Goal: Information Seeking & Learning: Learn about a topic

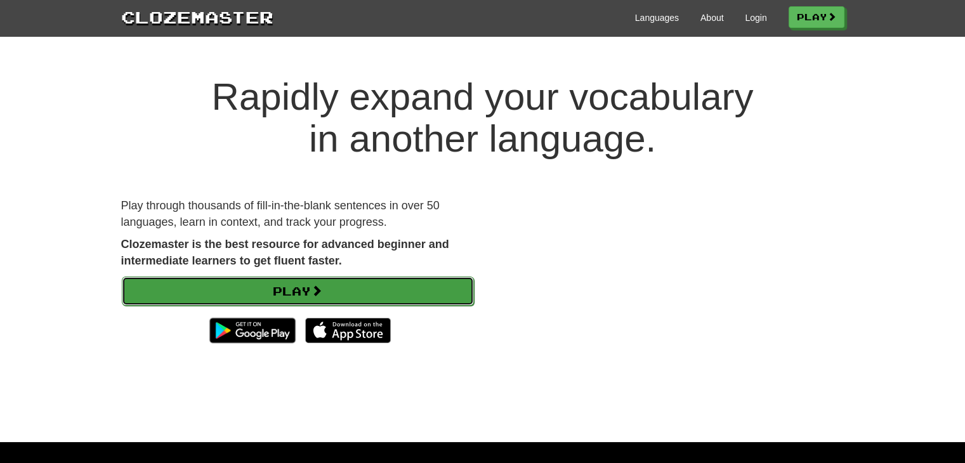
drag, startPoint x: 0, startPoint y: 0, endPoint x: 308, endPoint y: 293, distance: 425.1
click at [308, 293] on link "Play" at bounding box center [298, 291] width 352 height 29
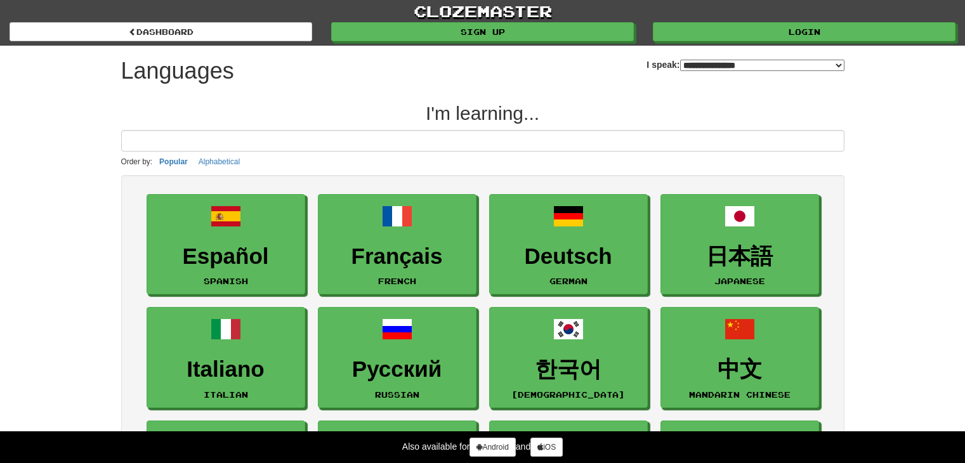
select select "*******"
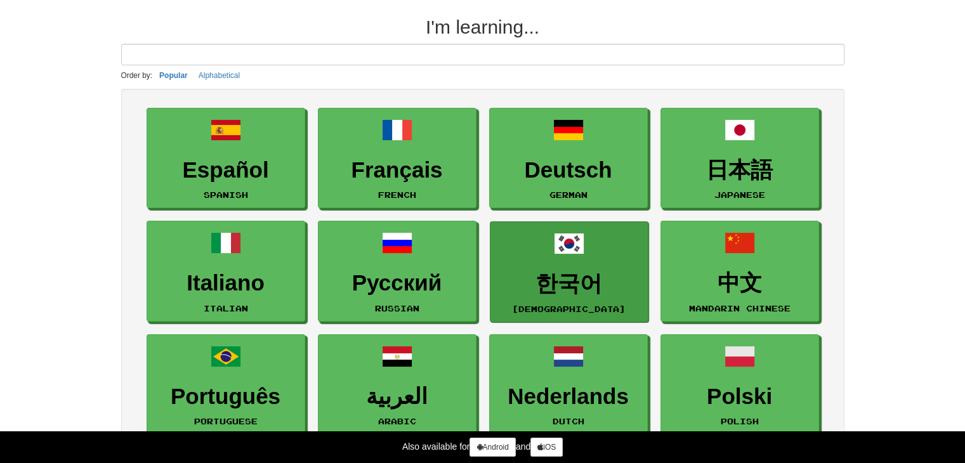
scroll to position [63, 0]
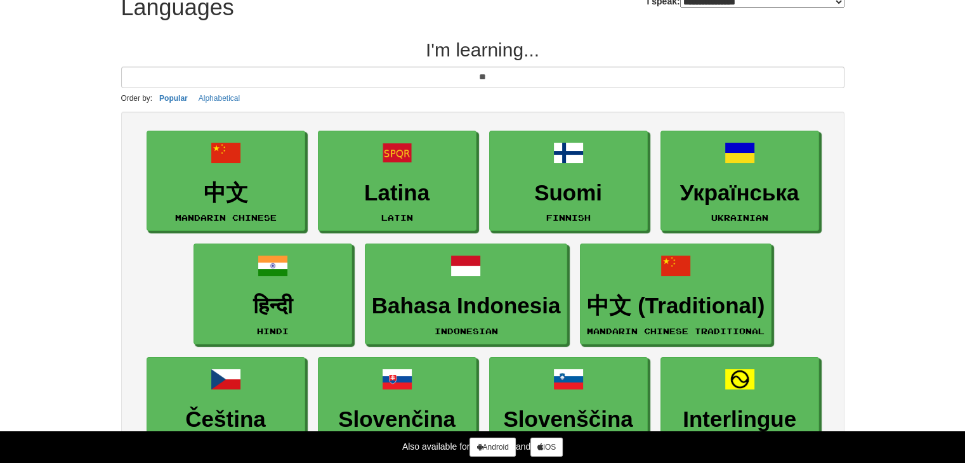
type input "*"
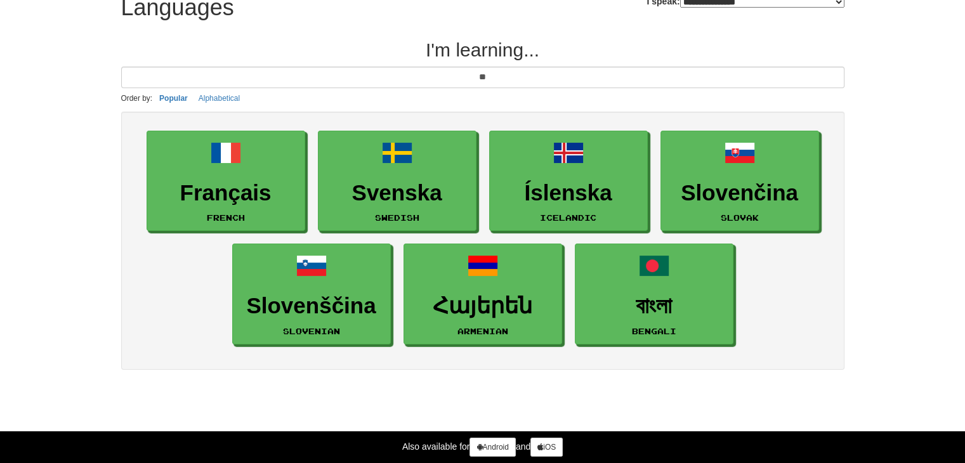
type input "*"
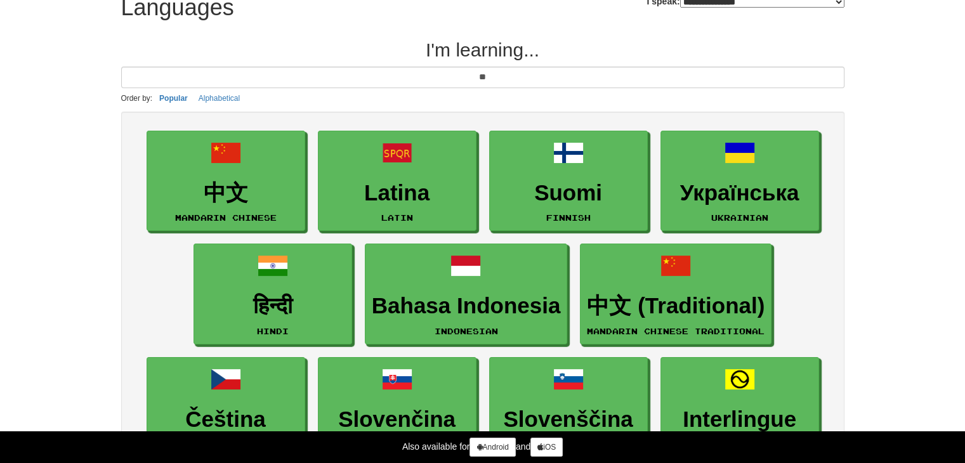
type input "*"
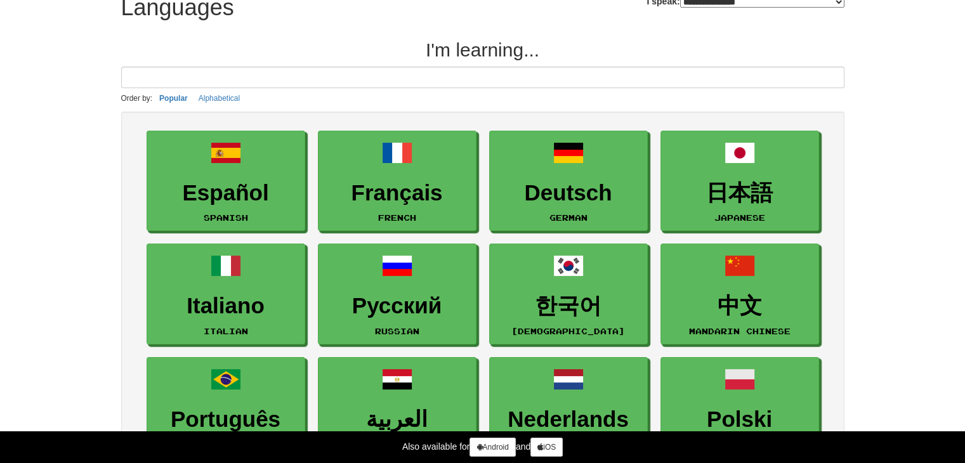
scroll to position [0, 0]
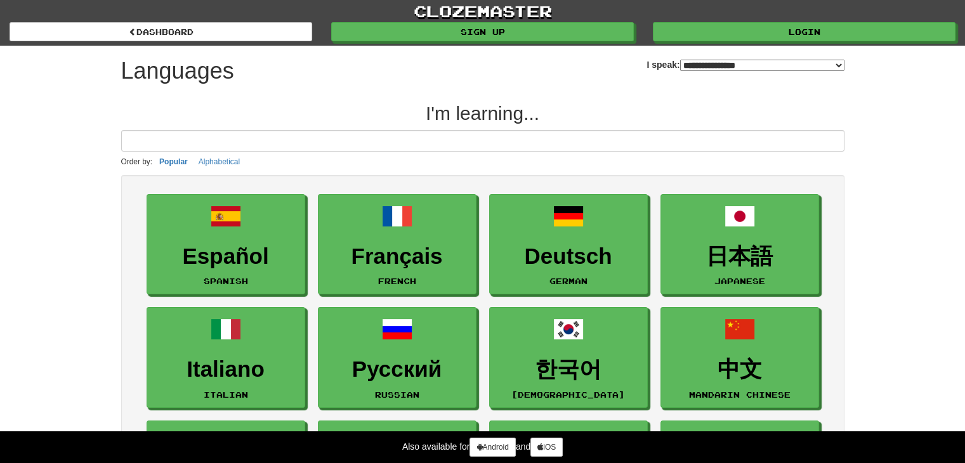
click at [697, 67] on select "**********" at bounding box center [762, 65] width 164 height 11
select select "*******"
click at [680, 60] on select "**********" at bounding box center [762, 65] width 164 height 11
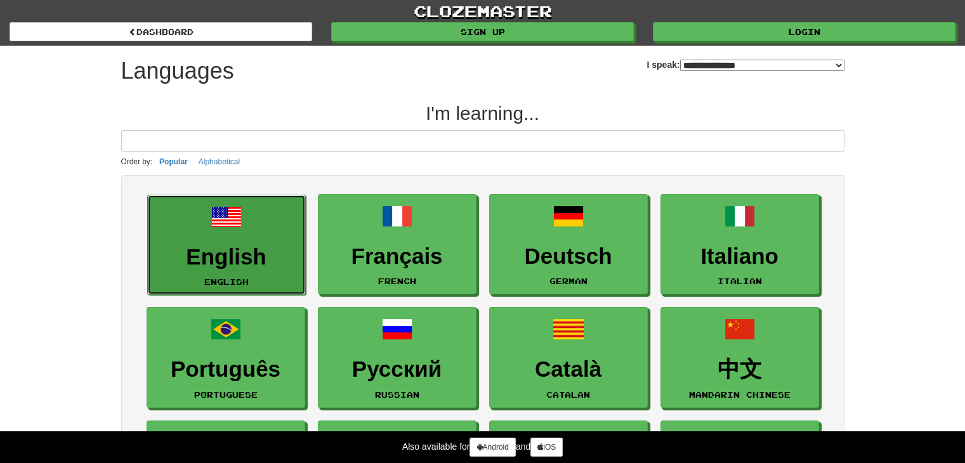
click at [240, 254] on h3 "English" at bounding box center [226, 257] width 145 height 25
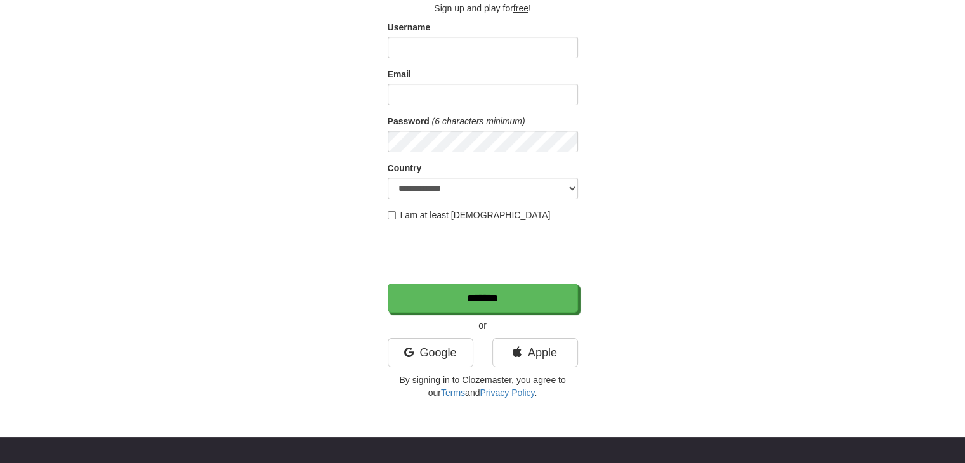
scroll to position [127, 0]
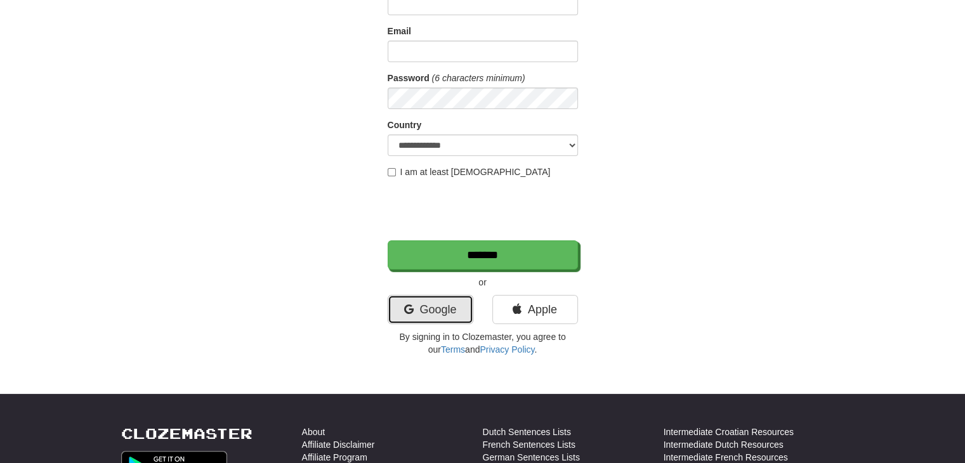
click at [443, 311] on link "Google" at bounding box center [431, 309] width 86 height 29
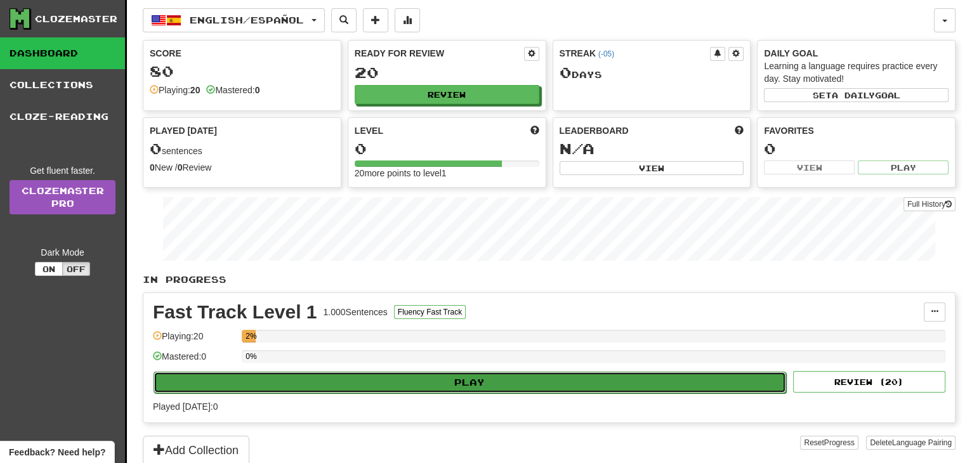
click at [278, 373] on button "Play" at bounding box center [470, 383] width 633 height 22
select select "**"
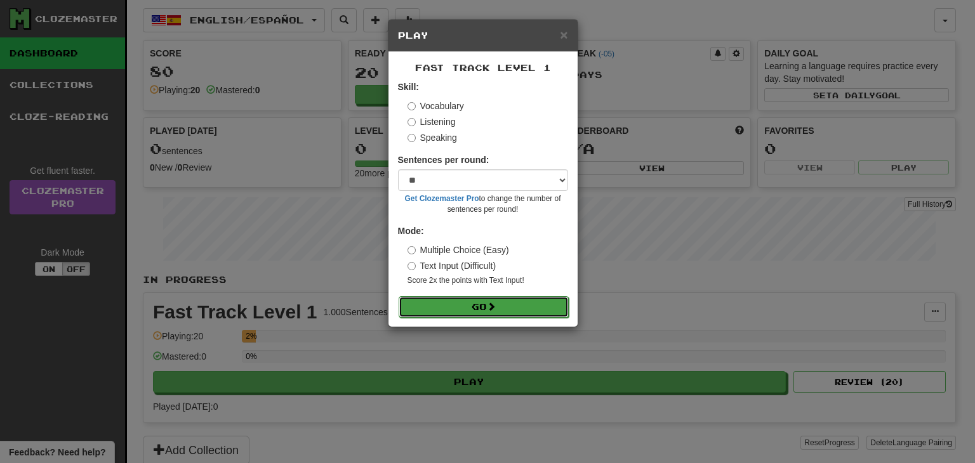
click at [437, 310] on button "Go" at bounding box center [484, 307] width 170 height 22
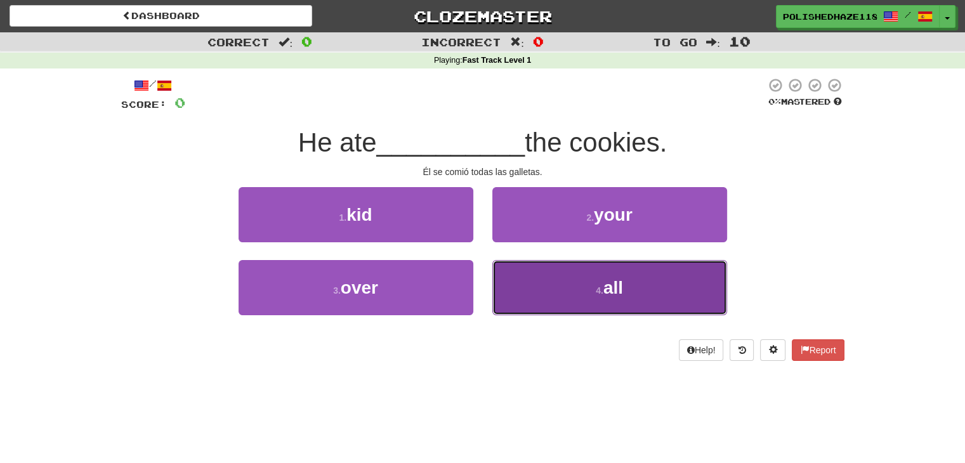
click at [557, 277] on button "4 . all" at bounding box center [609, 287] width 235 height 55
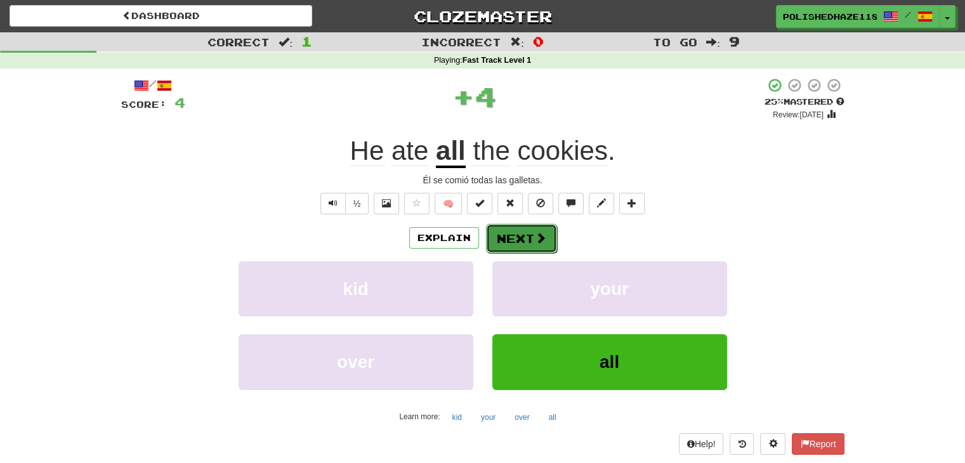
click at [531, 237] on button "Next" at bounding box center [521, 238] width 71 height 29
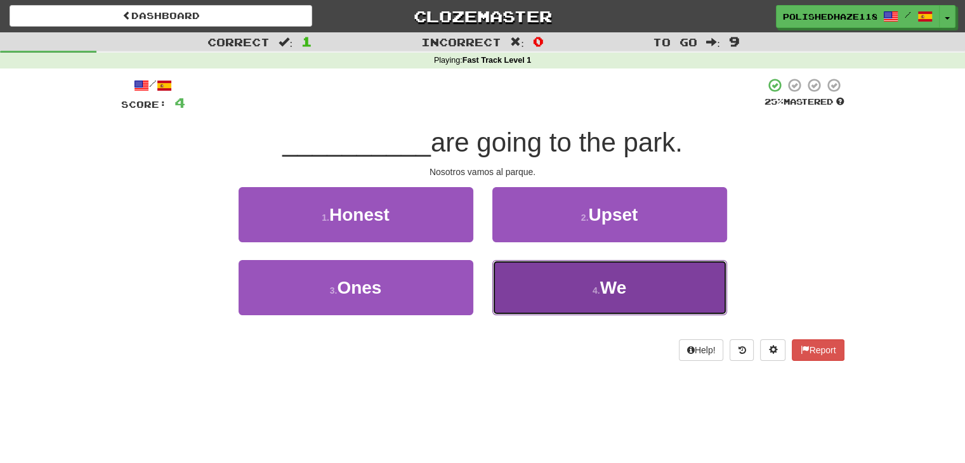
click at [564, 285] on button "4 . We" at bounding box center [609, 287] width 235 height 55
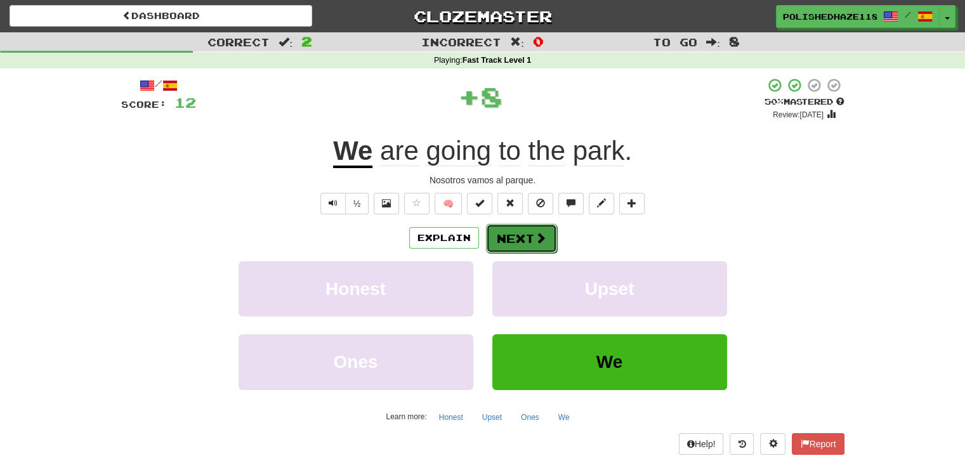
click at [495, 239] on button "Next" at bounding box center [521, 238] width 71 height 29
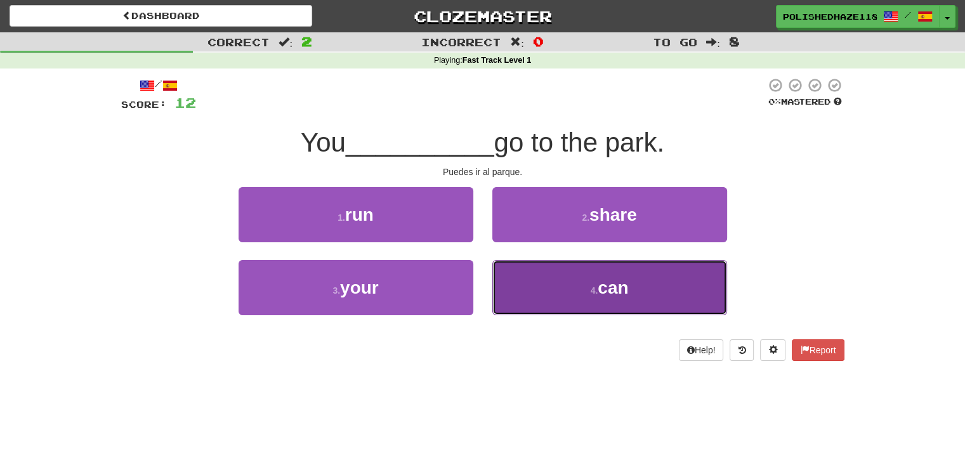
click at [552, 276] on button "4 . can" at bounding box center [609, 287] width 235 height 55
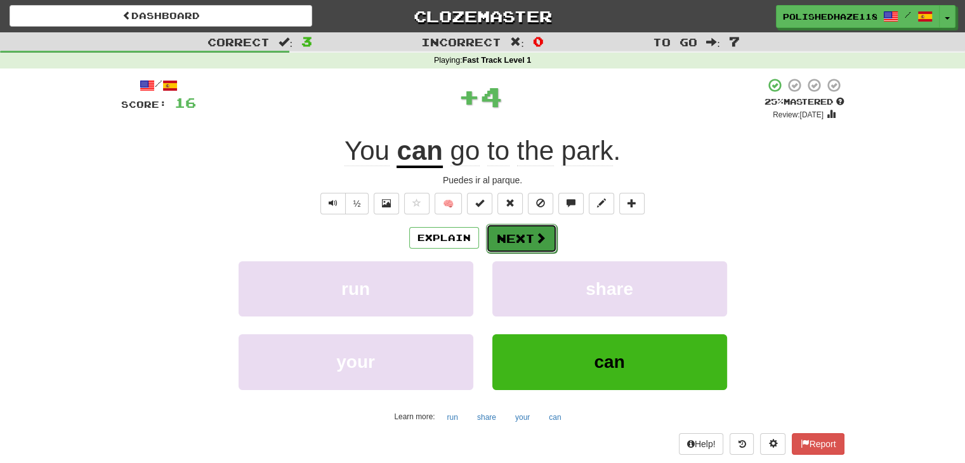
click at [528, 235] on button "Next" at bounding box center [521, 238] width 71 height 29
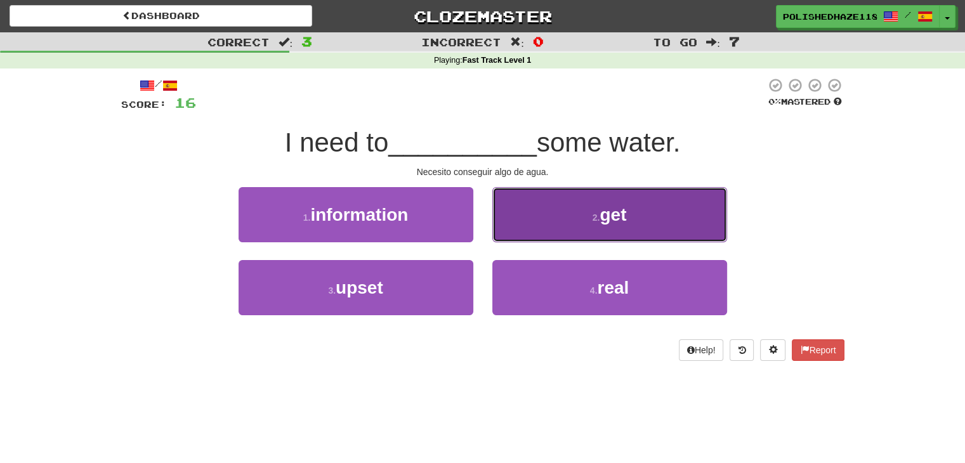
click at [605, 215] on span "get" at bounding box center [613, 215] width 27 height 20
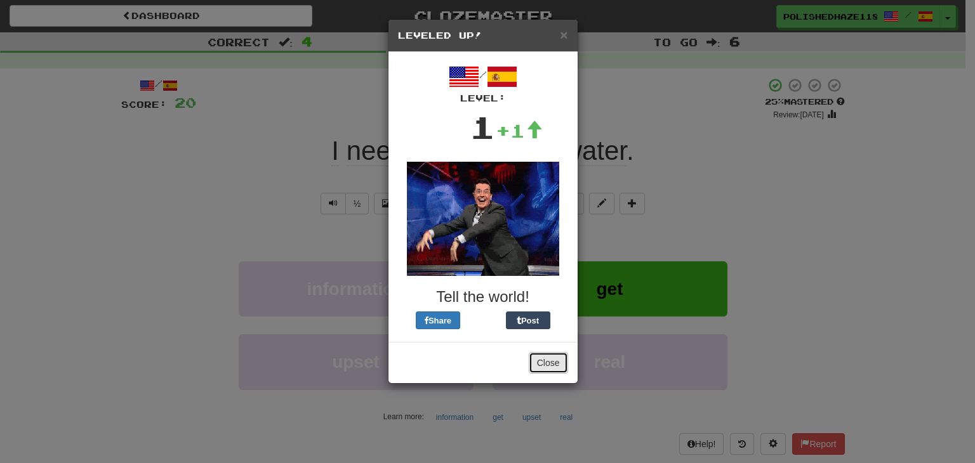
click at [544, 360] on button "Close" at bounding box center [548, 363] width 39 height 22
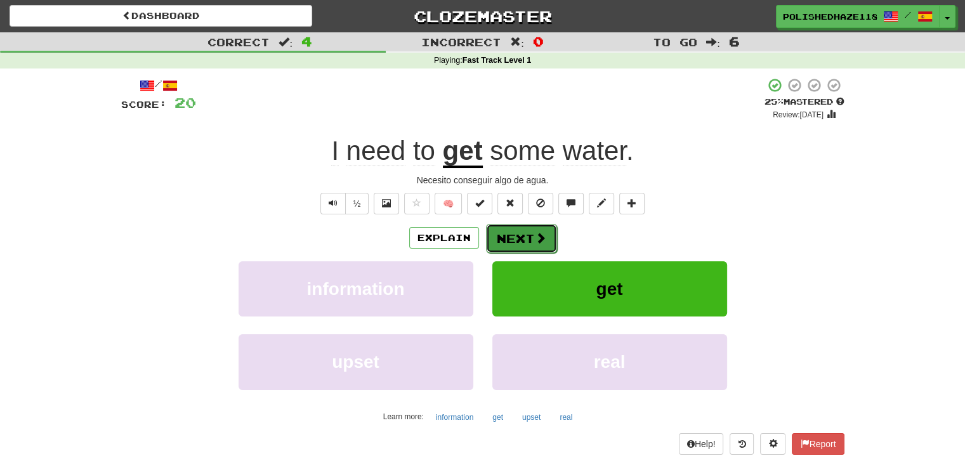
click at [503, 234] on button "Next" at bounding box center [521, 238] width 71 height 29
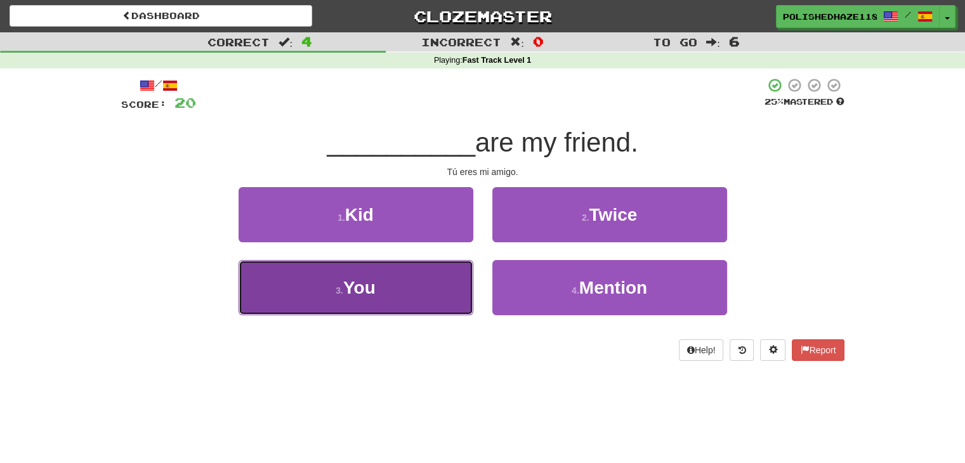
click at [419, 274] on button "3 . You" at bounding box center [356, 287] width 235 height 55
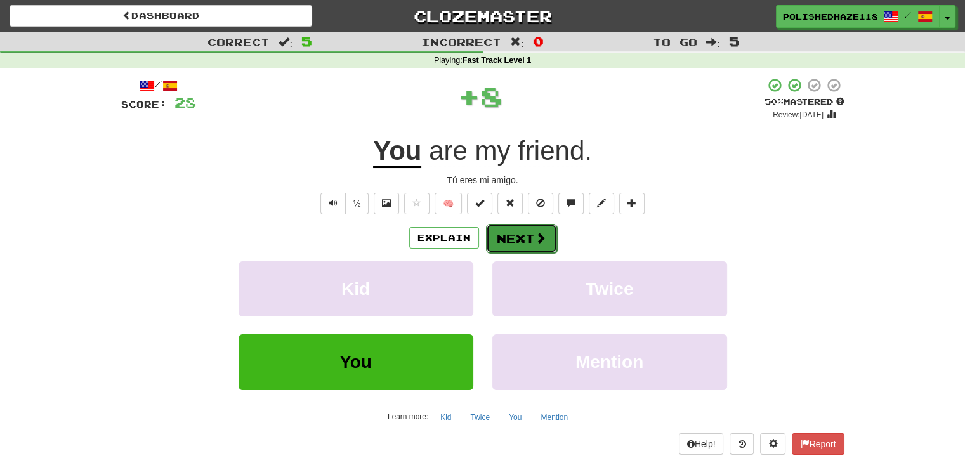
click at [489, 237] on button "Next" at bounding box center [521, 238] width 71 height 29
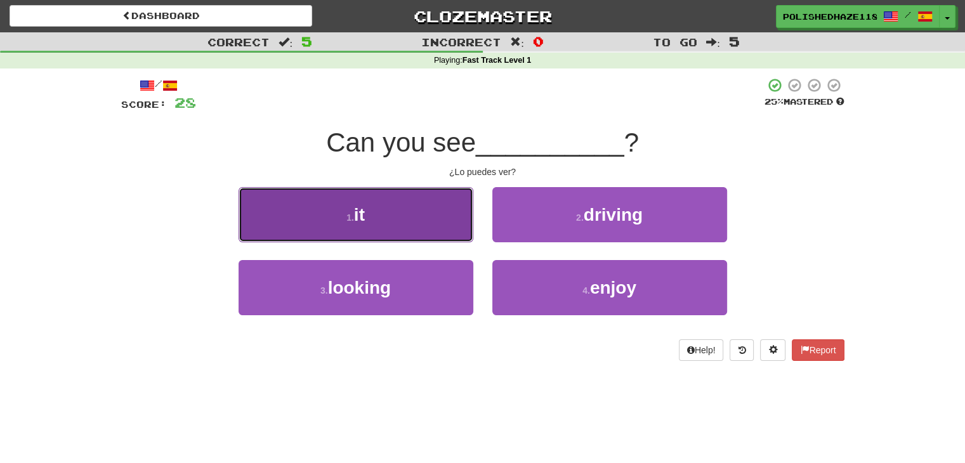
click at [435, 206] on button "1 . it" at bounding box center [356, 214] width 235 height 55
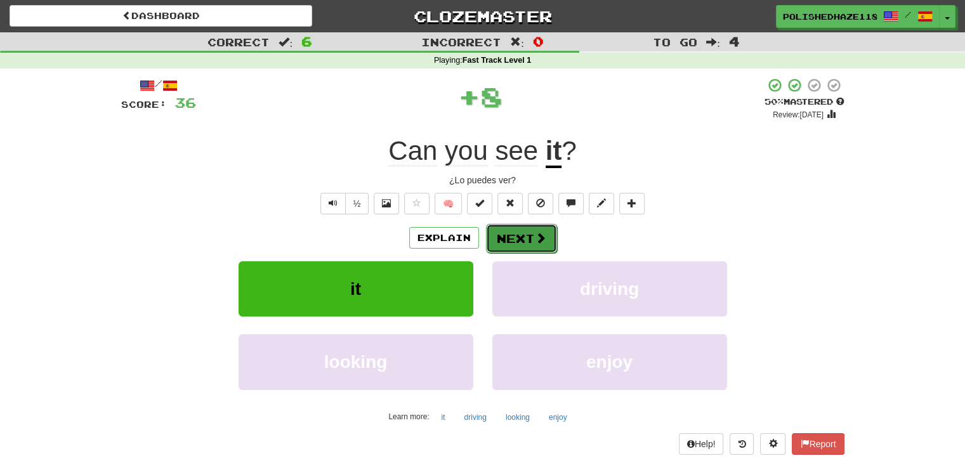
click at [505, 235] on button "Next" at bounding box center [521, 238] width 71 height 29
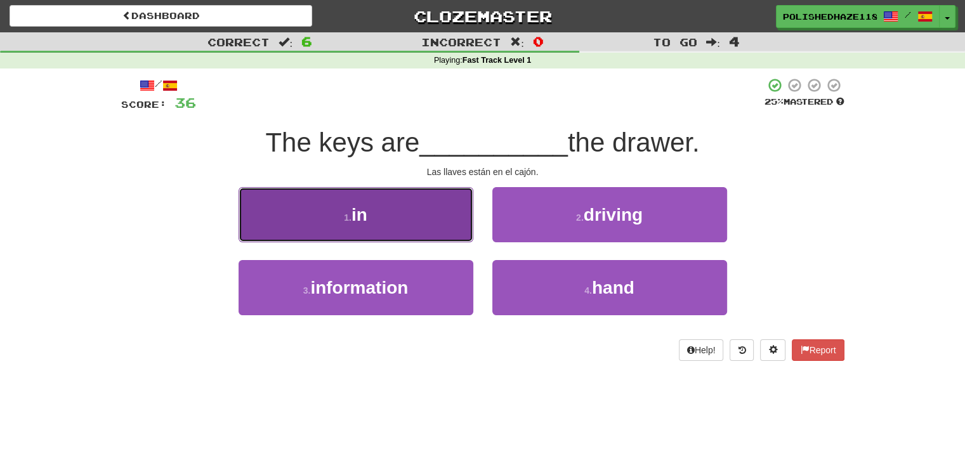
click at [413, 230] on button "1 . in" at bounding box center [356, 214] width 235 height 55
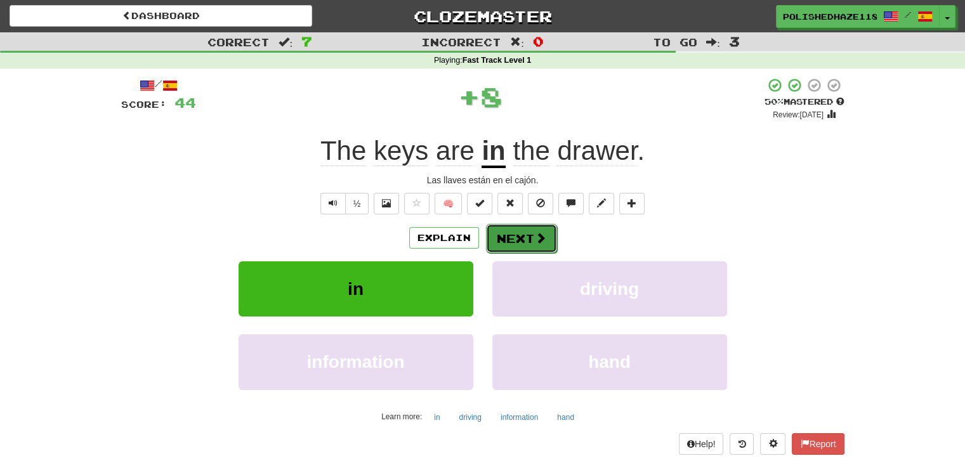
click at [529, 237] on button "Next" at bounding box center [521, 238] width 71 height 29
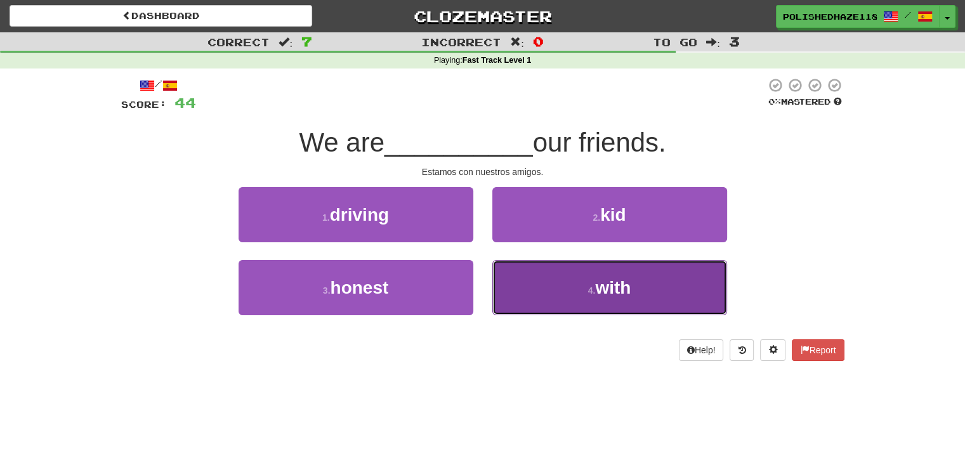
click at [631, 295] on span "with" at bounding box center [613, 288] width 36 height 20
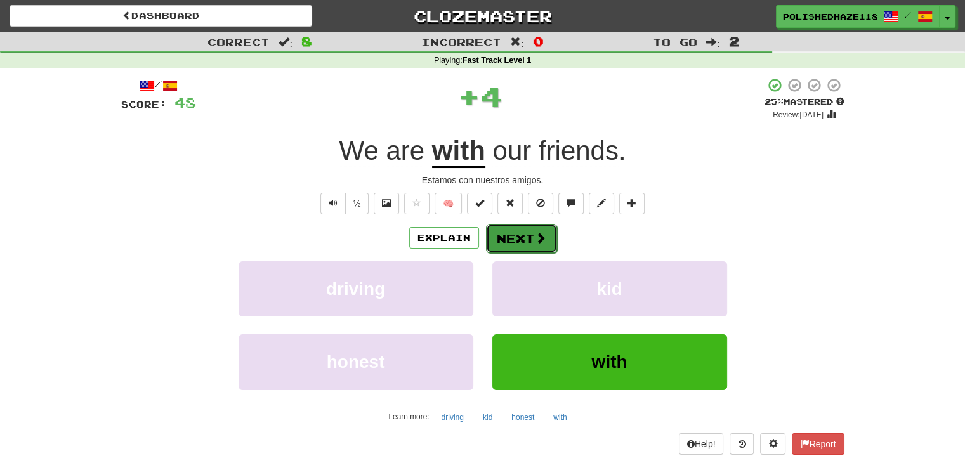
click at [524, 231] on button "Next" at bounding box center [521, 238] width 71 height 29
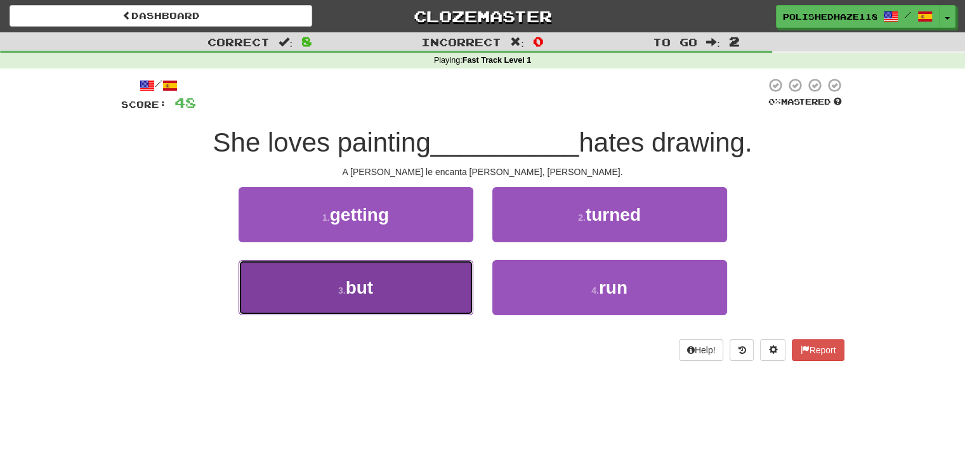
click at [398, 281] on button "3 . but" at bounding box center [356, 287] width 235 height 55
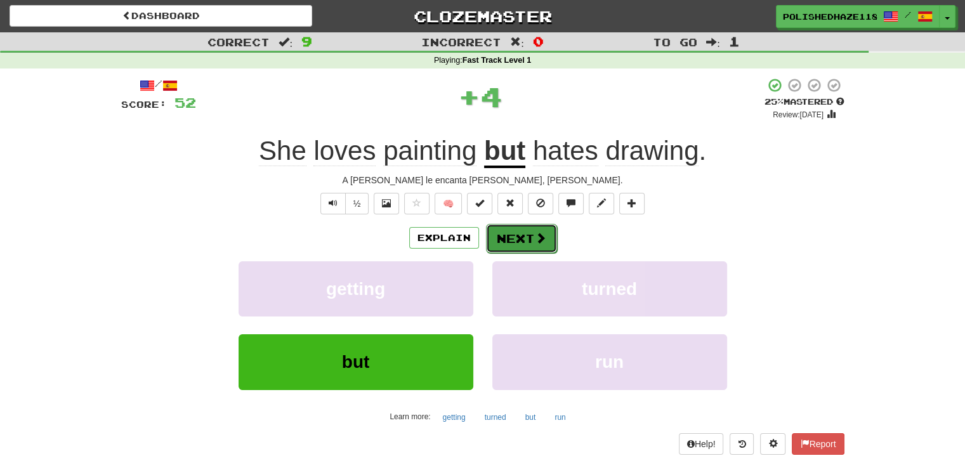
click at [510, 243] on button "Next" at bounding box center [521, 238] width 71 height 29
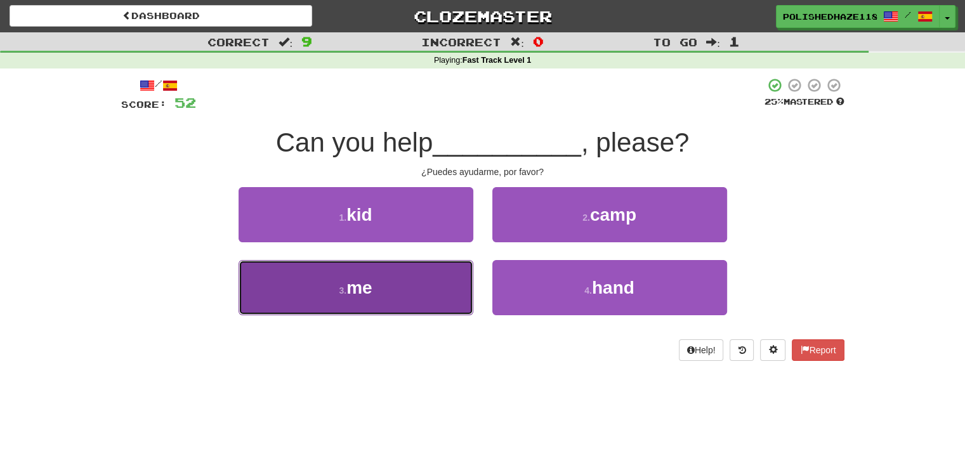
click at [383, 303] on button "3 . me" at bounding box center [356, 287] width 235 height 55
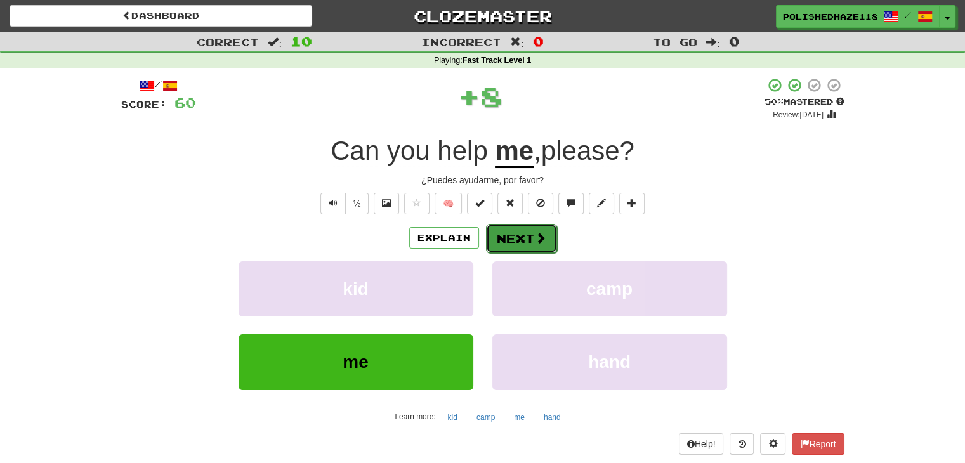
click at [503, 239] on button "Next" at bounding box center [521, 238] width 71 height 29
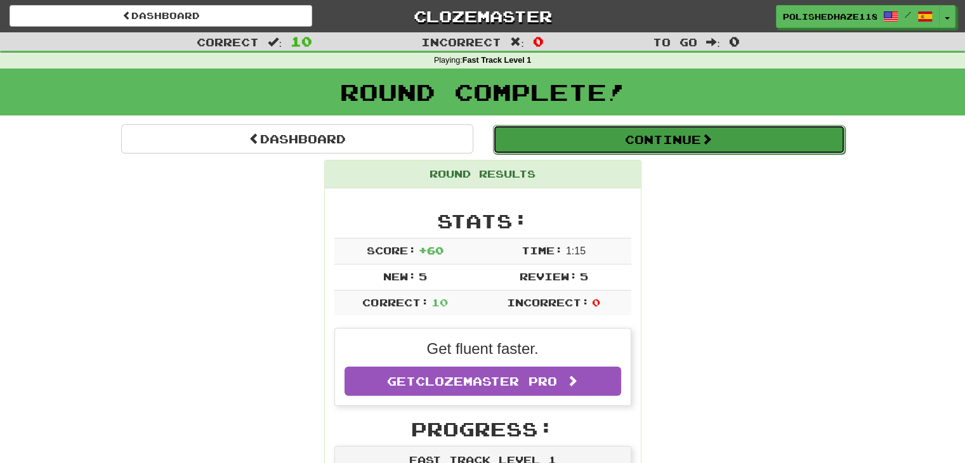
click at [629, 147] on button "Continue" at bounding box center [669, 139] width 352 height 29
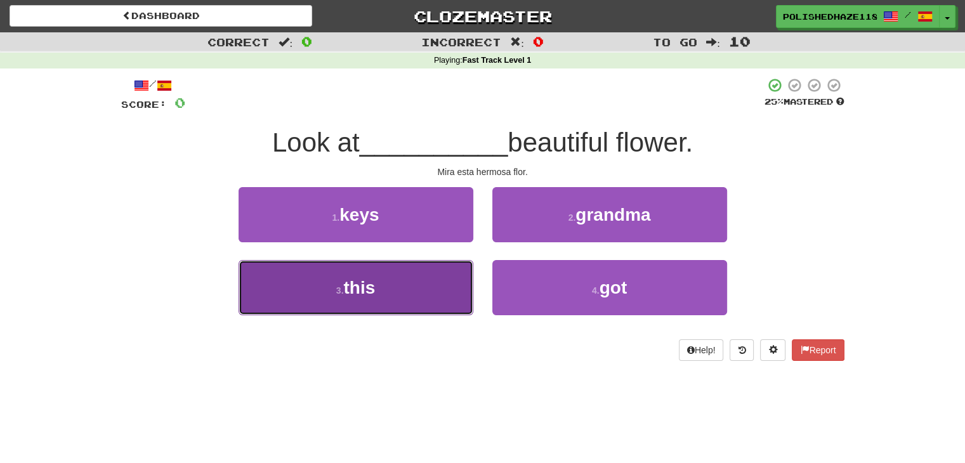
click at [352, 293] on span "this" at bounding box center [359, 288] width 32 height 20
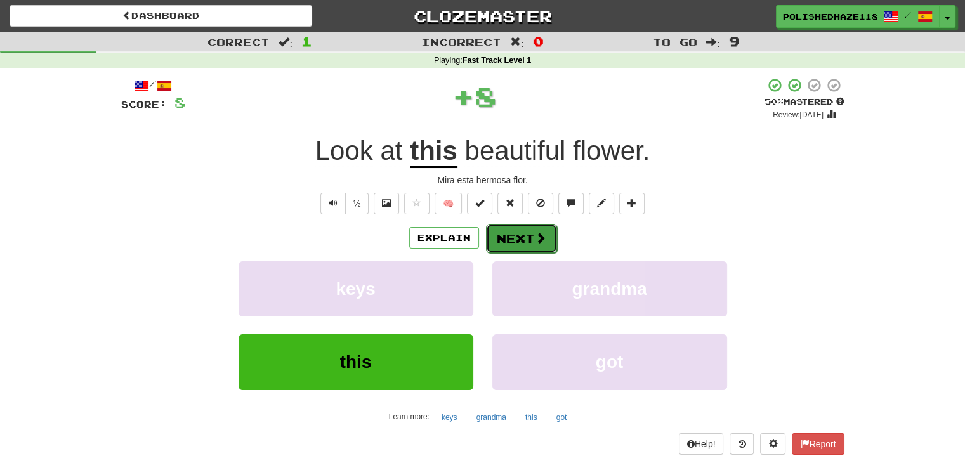
click at [538, 239] on span at bounding box center [540, 237] width 11 height 11
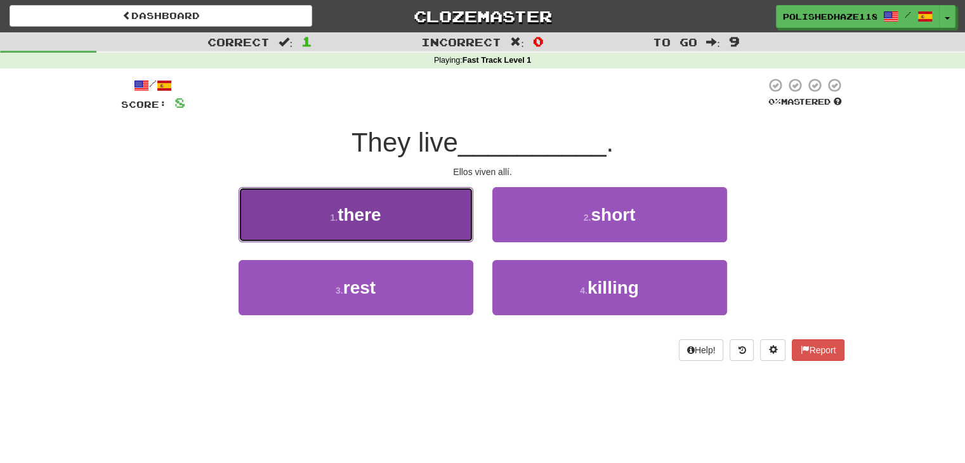
click at [442, 214] on button "1 . there" at bounding box center [356, 214] width 235 height 55
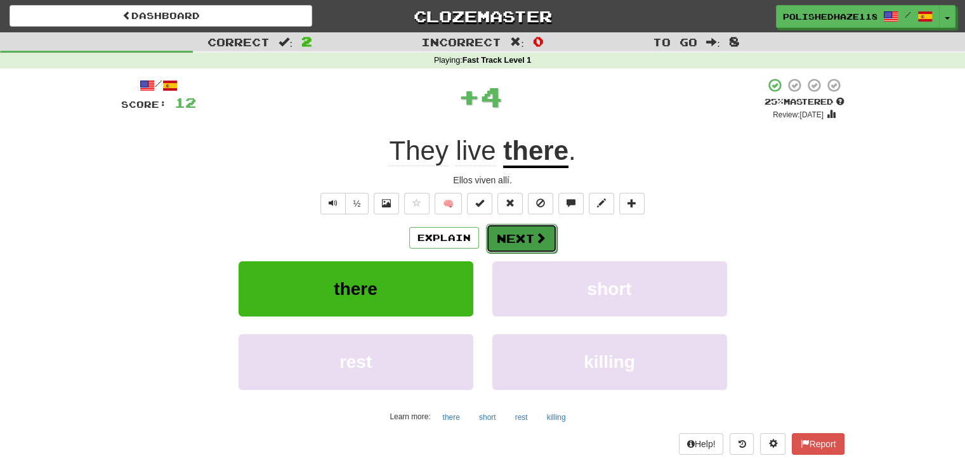
click at [509, 230] on button "Next" at bounding box center [521, 238] width 71 height 29
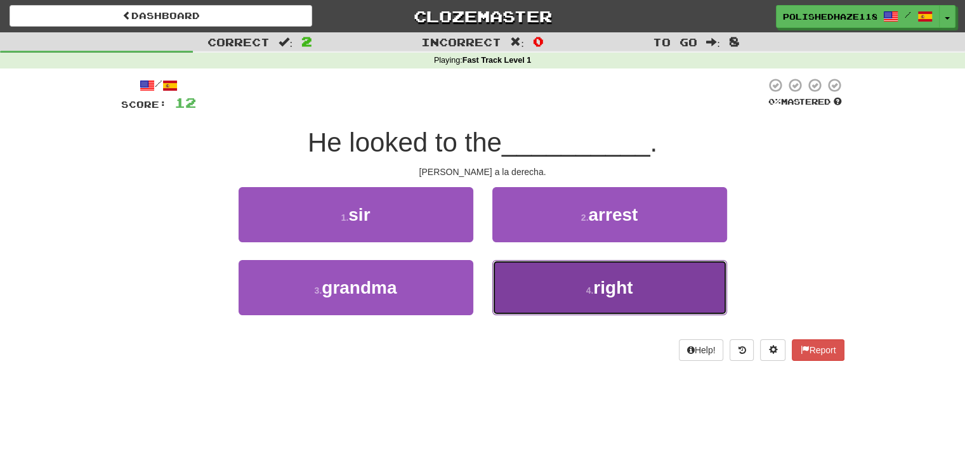
click at [569, 301] on button "4 . right" at bounding box center [609, 287] width 235 height 55
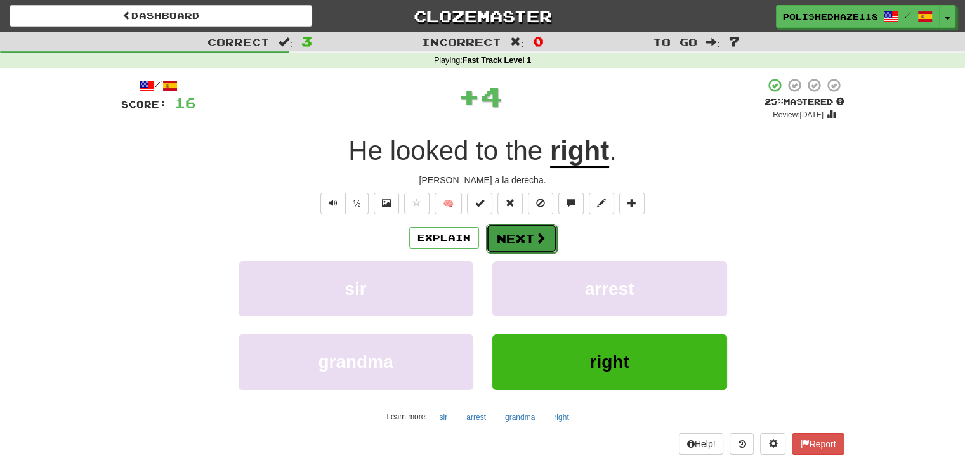
click at [515, 241] on button "Next" at bounding box center [521, 238] width 71 height 29
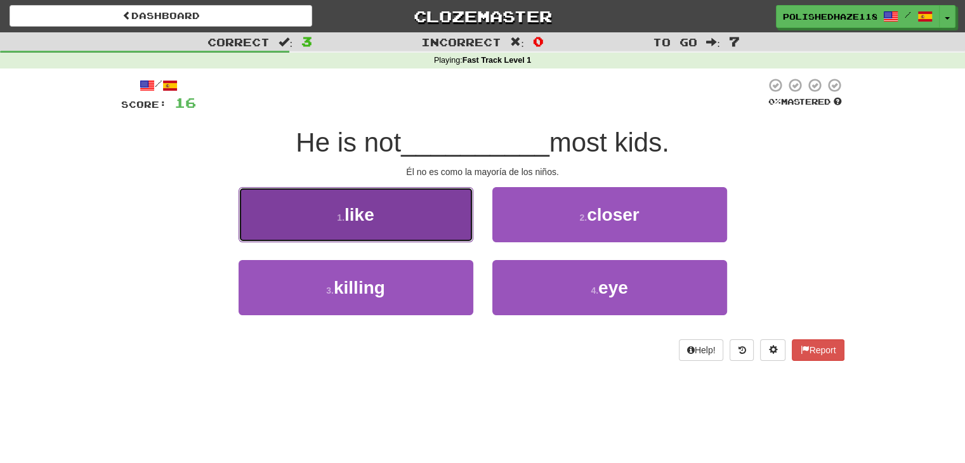
click at [448, 221] on button "1 . like" at bounding box center [356, 214] width 235 height 55
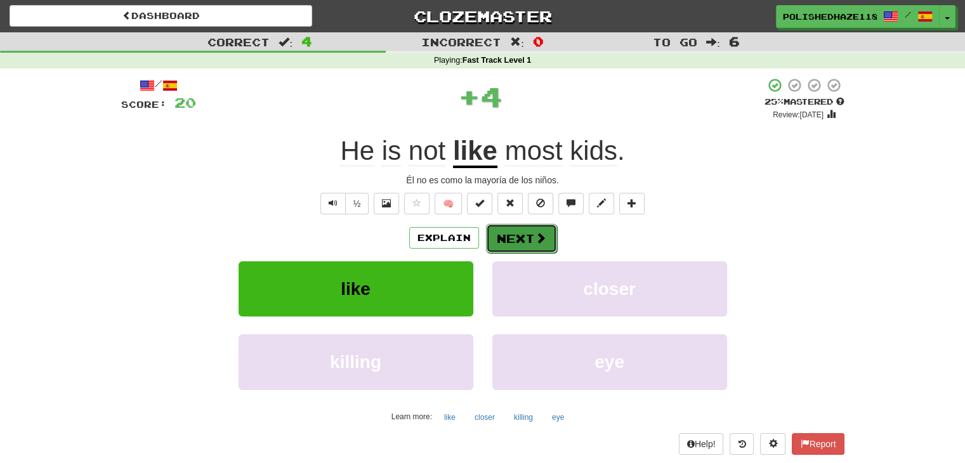
click at [500, 237] on button "Next" at bounding box center [521, 238] width 71 height 29
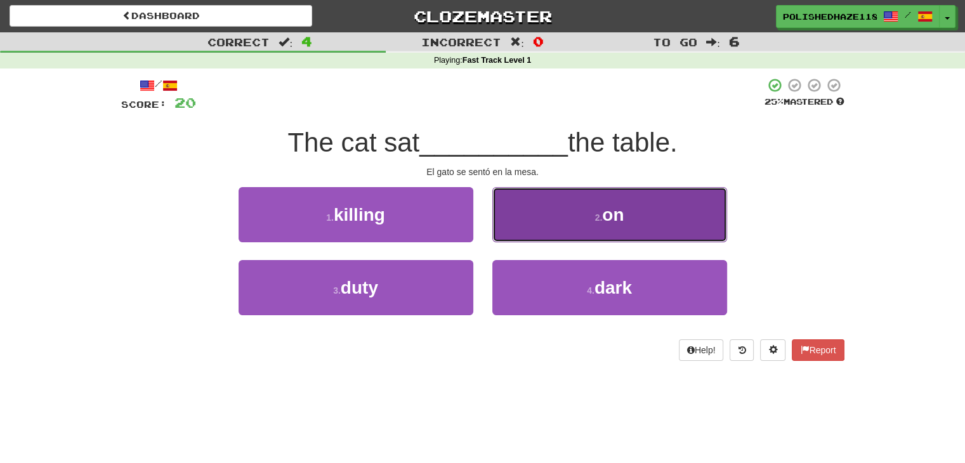
click at [536, 214] on button "2 . on" at bounding box center [609, 214] width 235 height 55
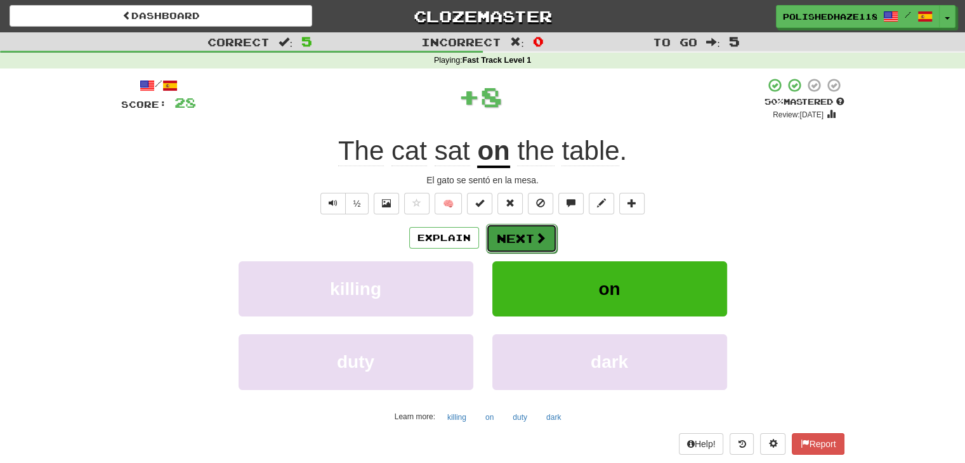
click at [498, 245] on button "Next" at bounding box center [521, 238] width 71 height 29
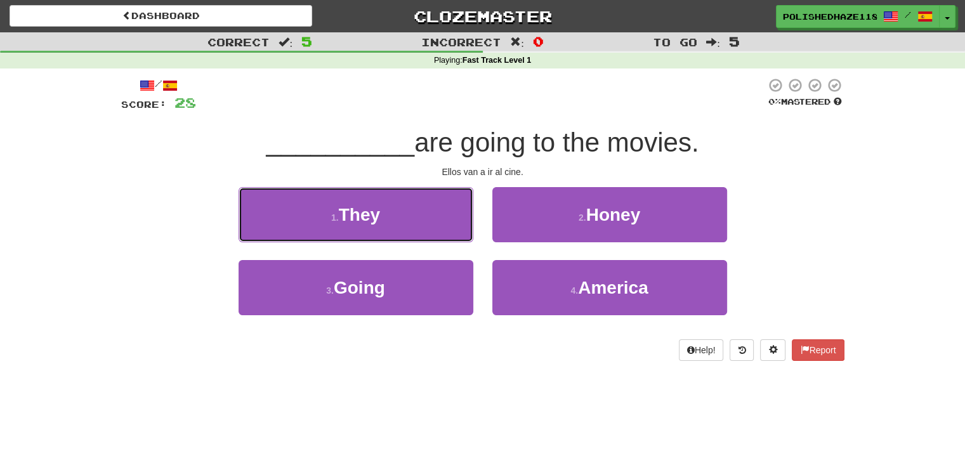
click at [270, 210] on button "1 . They" at bounding box center [356, 214] width 235 height 55
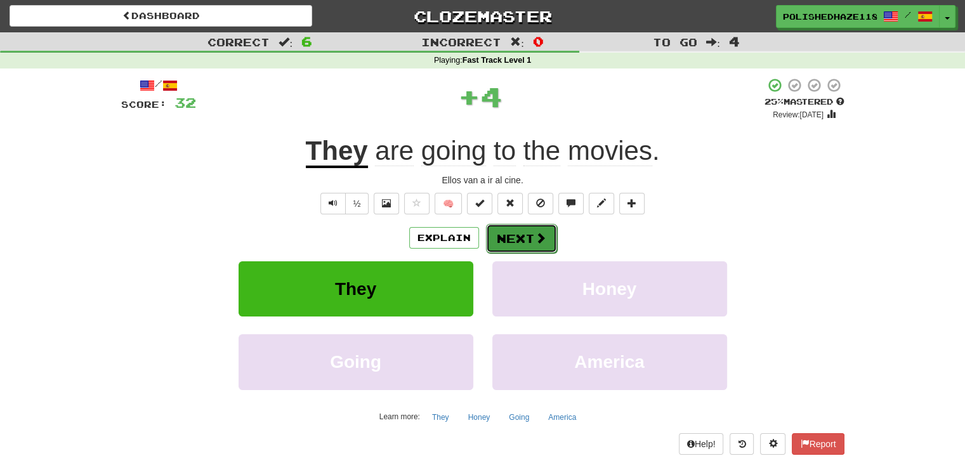
click at [514, 237] on button "Next" at bounding box center [521, 238] width 71 height 29
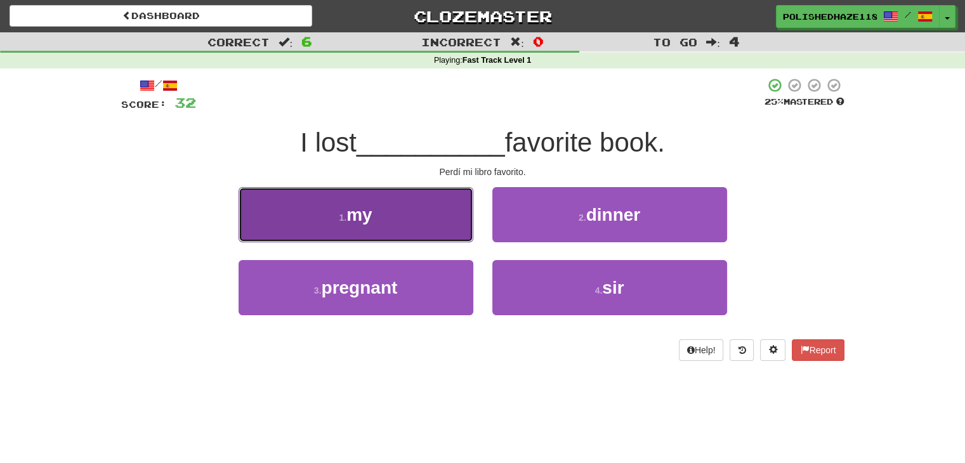
click at [342, 238] on button "1 . my" at bounding box center [356, 214] width 235 height 55
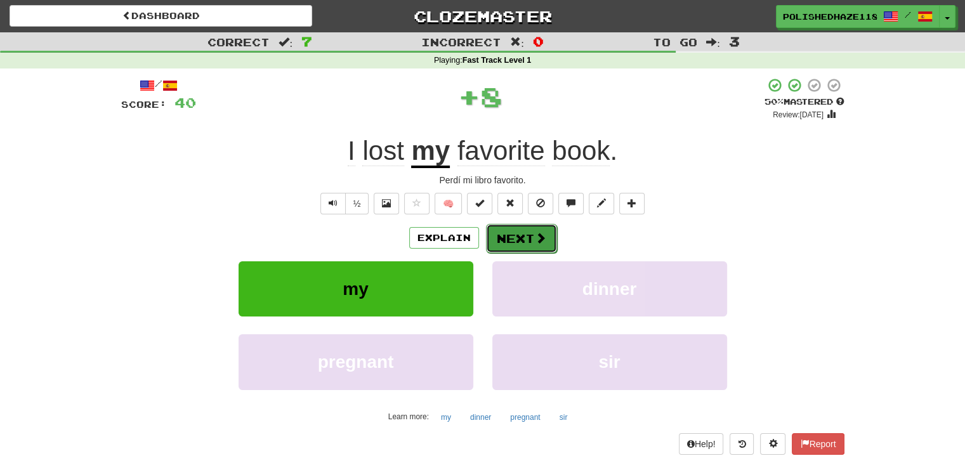
click at [505, 235] on button "Next" at bounding box center [521, 238] width 71 height 29
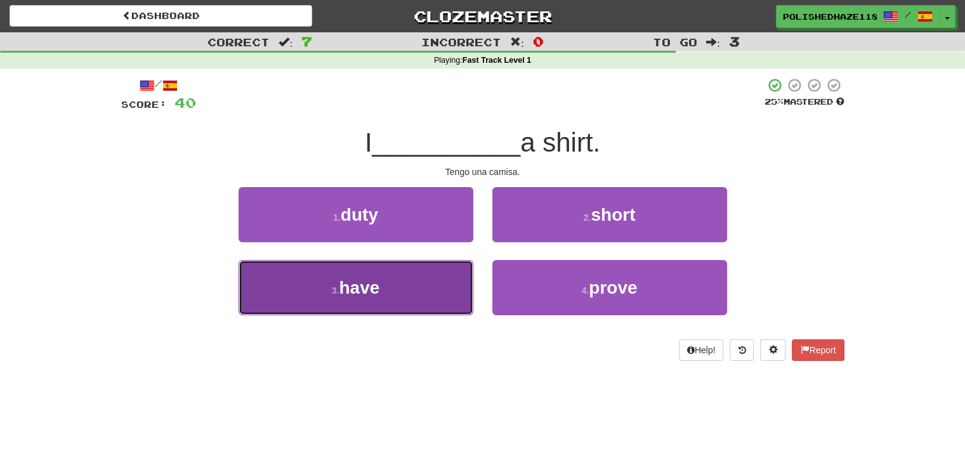
click at [438, 282] on button "3 . have" at bounding box center [356, 287] width 235 height 55
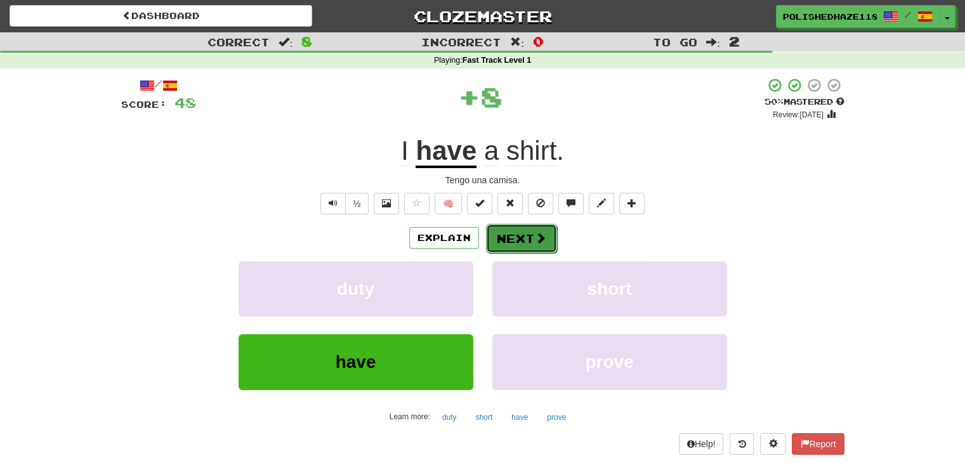
click at [496, 241] on button "Next" at bounding box center [521, 238] width 71 height 29
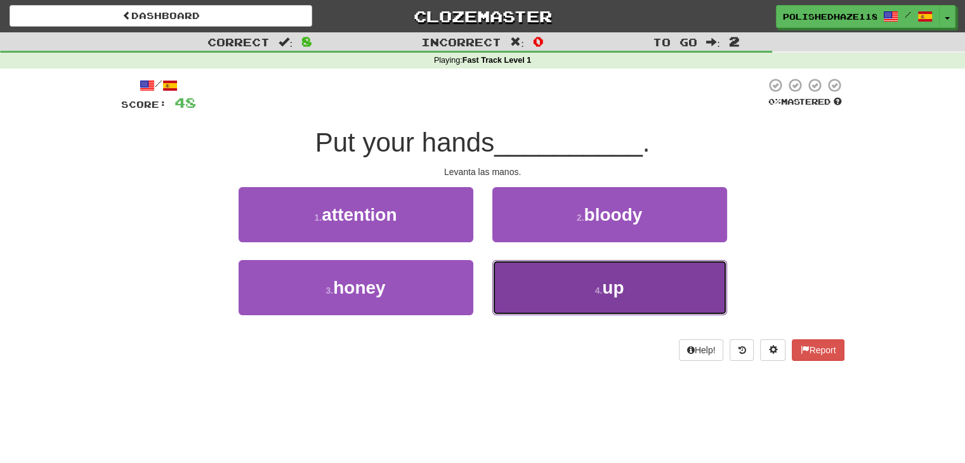
click at [534, 276] on button "4 . up" at bounding box center [609, 287] width 235 height 55
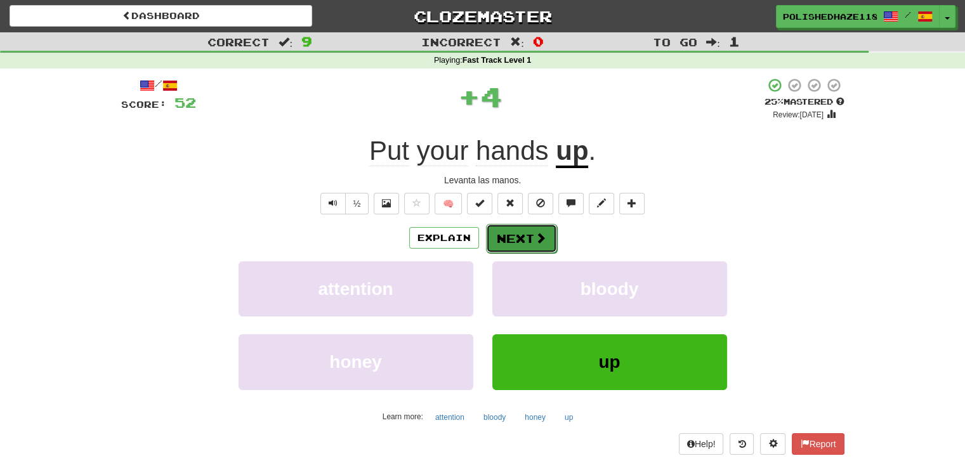
click at [508, 239] on button "Next" at bounding box center [521, 238] width 71 height 29
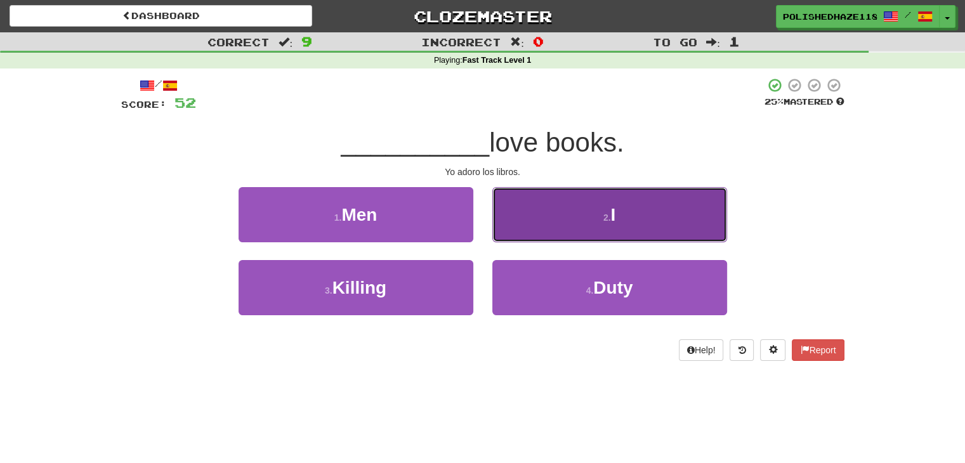
click at [525, 225] on button "2 . I" at bounding box center [609, 214] width 235 height 55
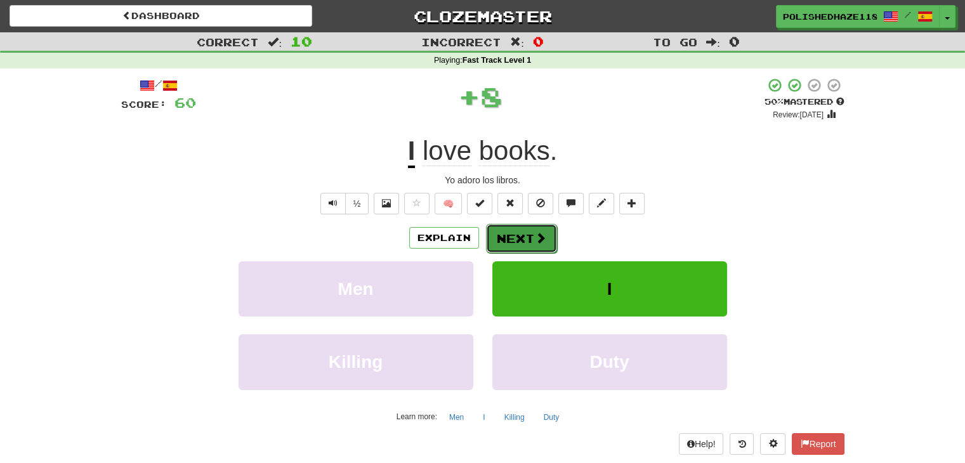
click at [513, 233] on button "Next" at bounding box center [521, 238] width 71 height 29
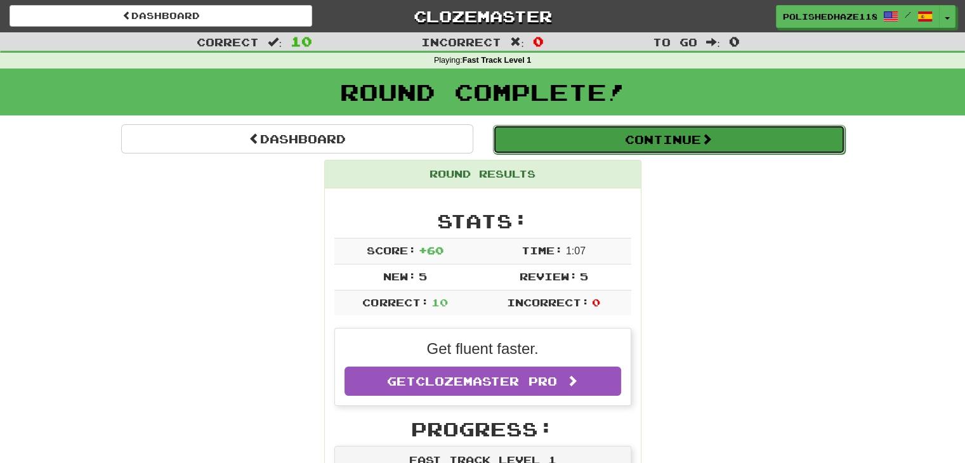
click at [617, 140] on button "Continue" at bounding box center [669, 139] width 352 height 29
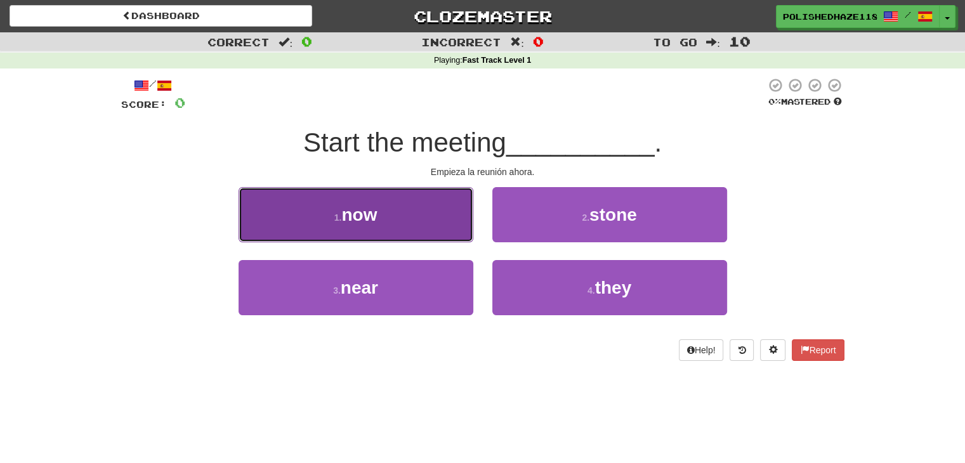
click at [432, 231] on button "1 . now" at bounding box center [356, 214] width 235 height 55
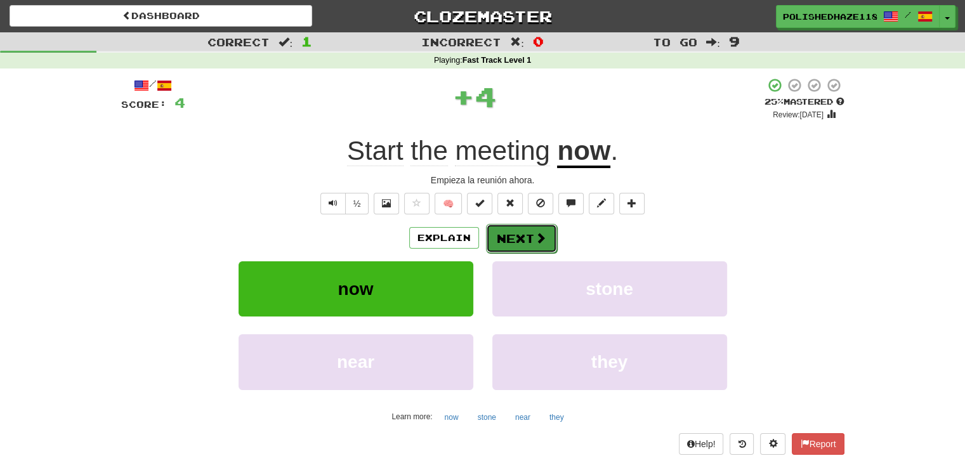
click at [515, 237] on button "Next" at bounding box center [521, 238] width 71 height 29
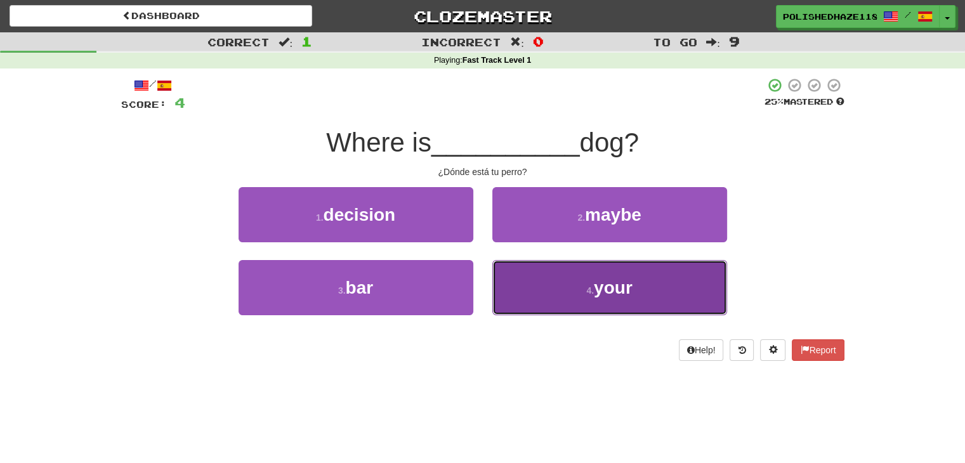
click at [556, 280] on button "4 . your" at bounding box center [609, 287] width 235 height 55
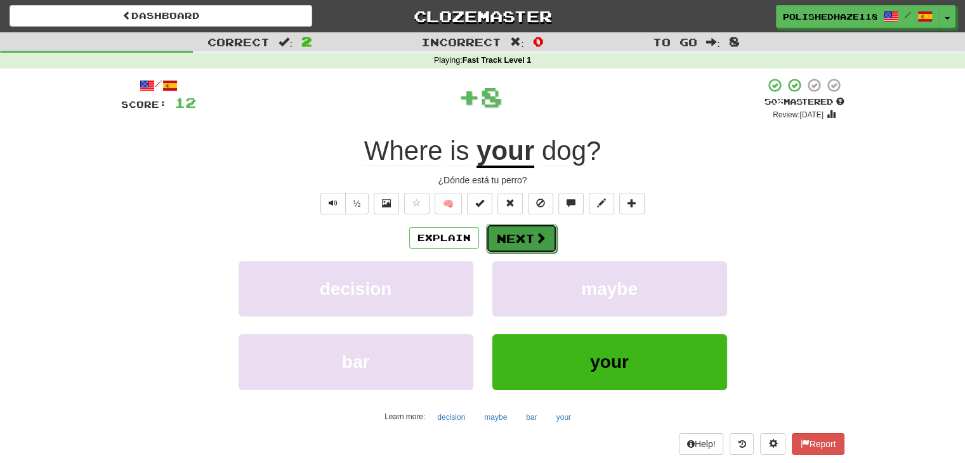
click at [542, 242] on span at bounding box center [540, 237] width 11 height 11
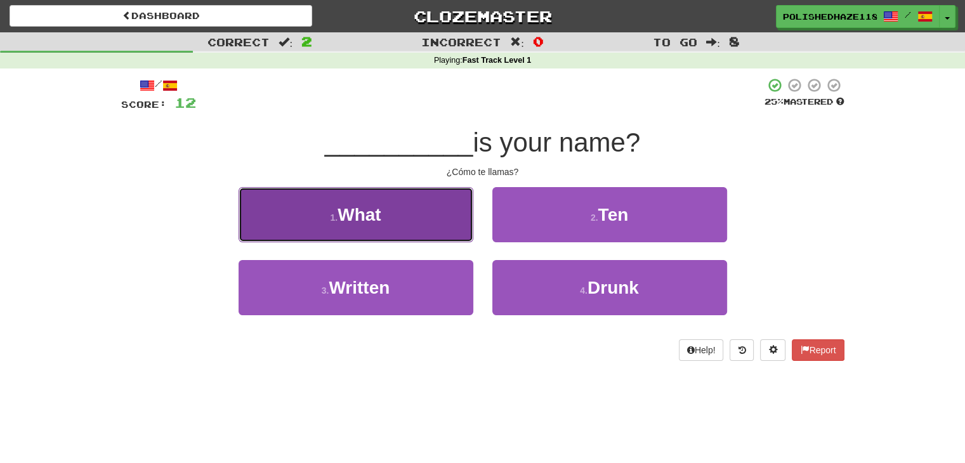
click at [421, 214] on button "1 . What" at bounding box center [356, 214] width 235 height 55
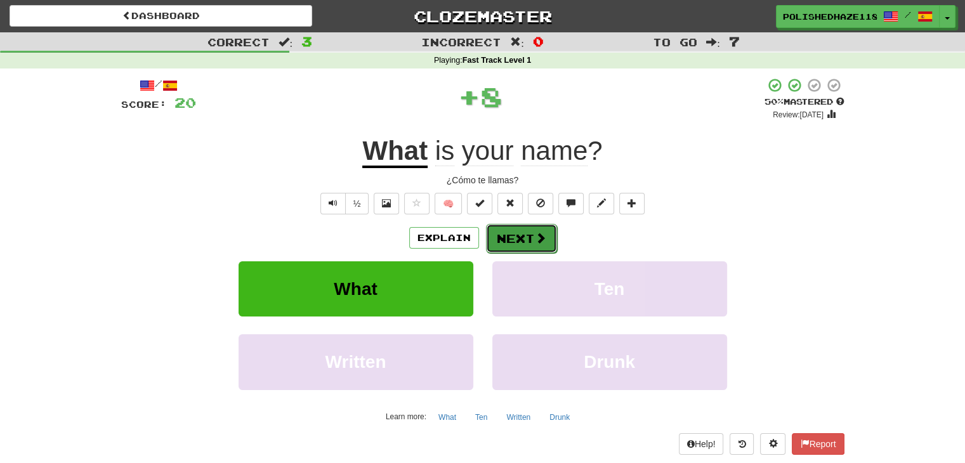
click at [541, 230] on button "Next" at bounding box center [521, 238] width 71 height 29
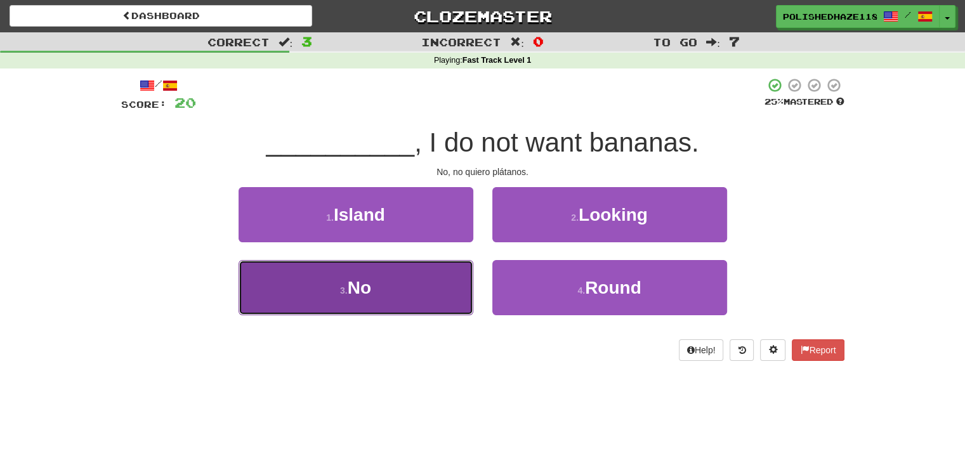
click at [434, 290] on button "3 . No" at bounding box center [356, 287] width 235 height 55
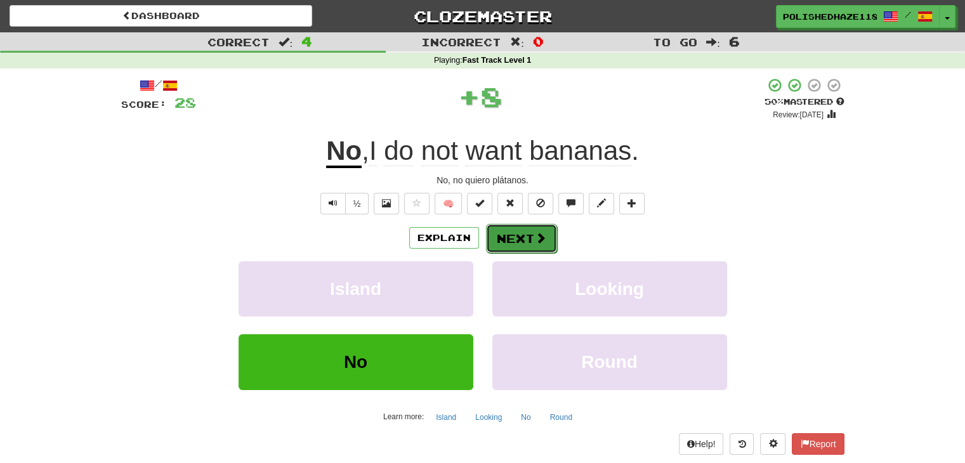
click at [503, 229] on button "Next" at bounding box center [521, 238] width 71 height 29
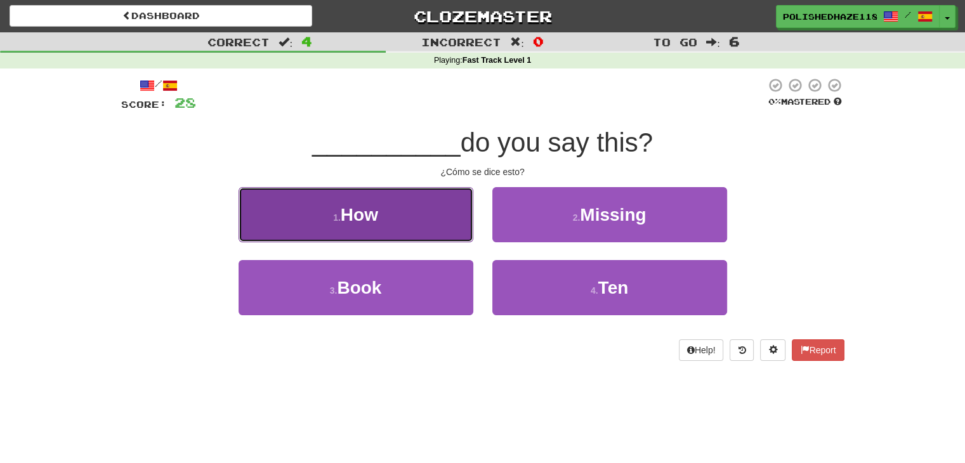
click at [370, 227] on button "1 . How" at bounding box center [356, 214] width 235 height 55
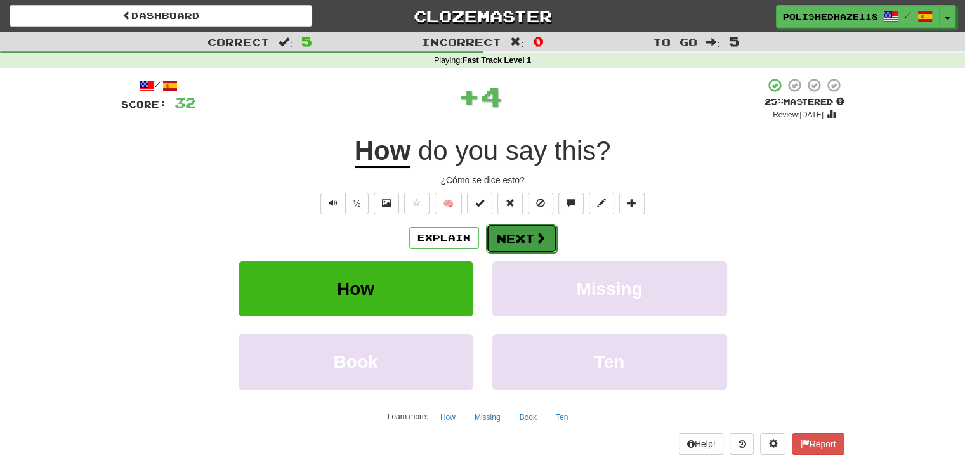
click at [521, 232] on button "Next" at bounding box center [521, 238] width 71 height 29
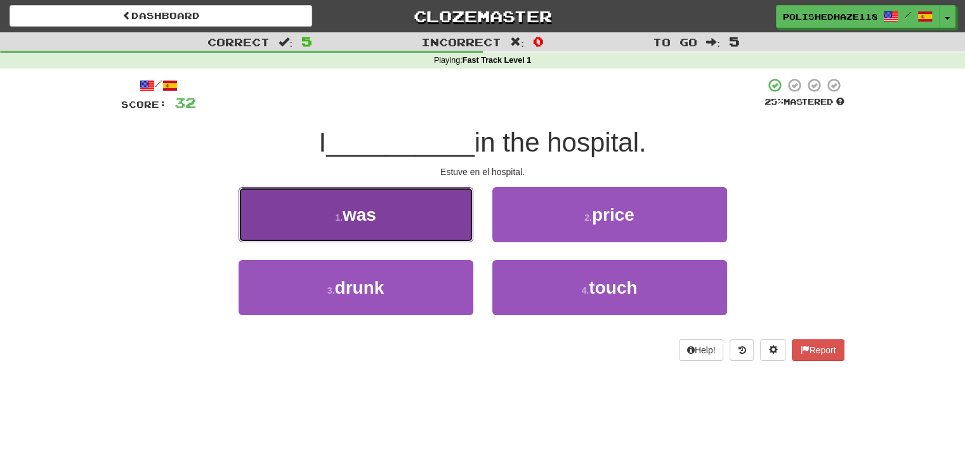
click at [386, 218] on button "1 . was" at bounding box center [356, 214] width 235 height 55
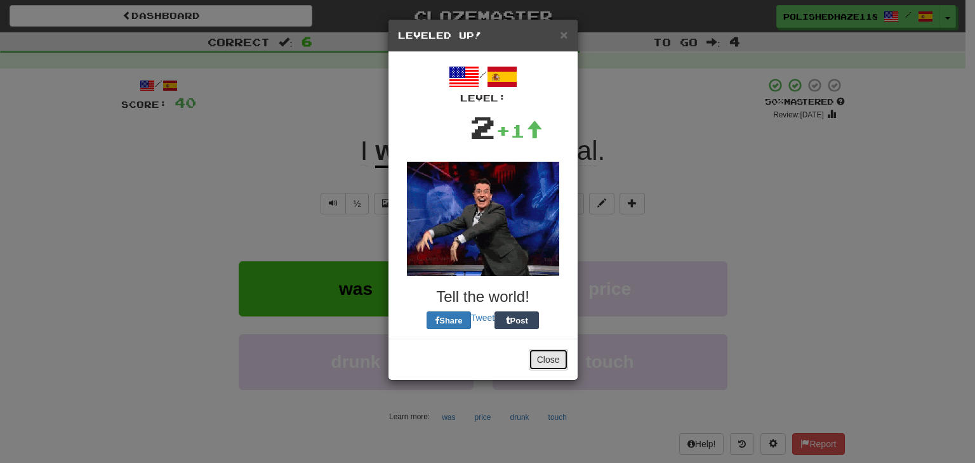
click at [537, 352] on button "Close" at bounding box center [548, 360] width 39 height 22
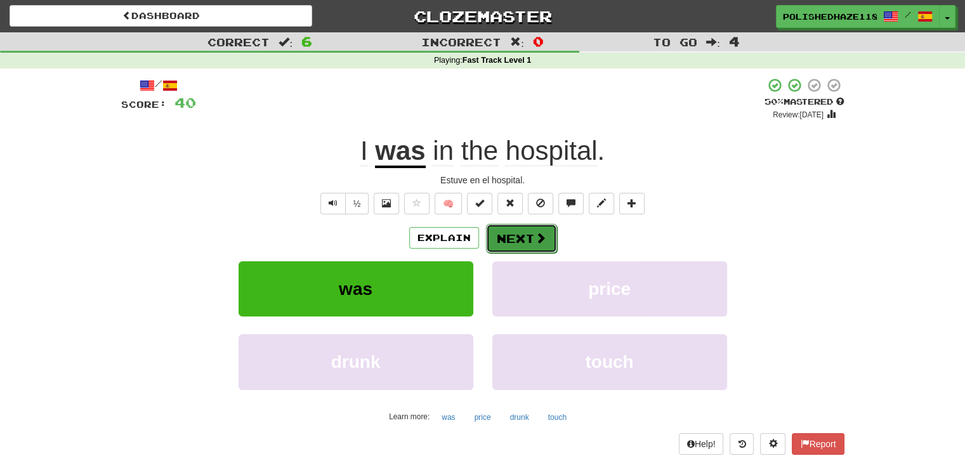
click at [508, 235] on button "Next" at bounding box center [521, 238] width 71 height 29
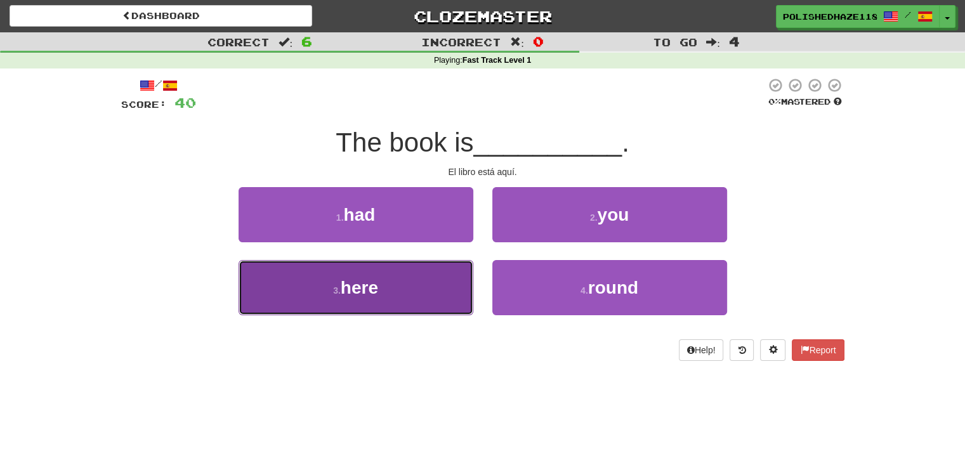
click at [367, 275] on button "3 . here" at bounding box center [356, 287] width 235 height 55
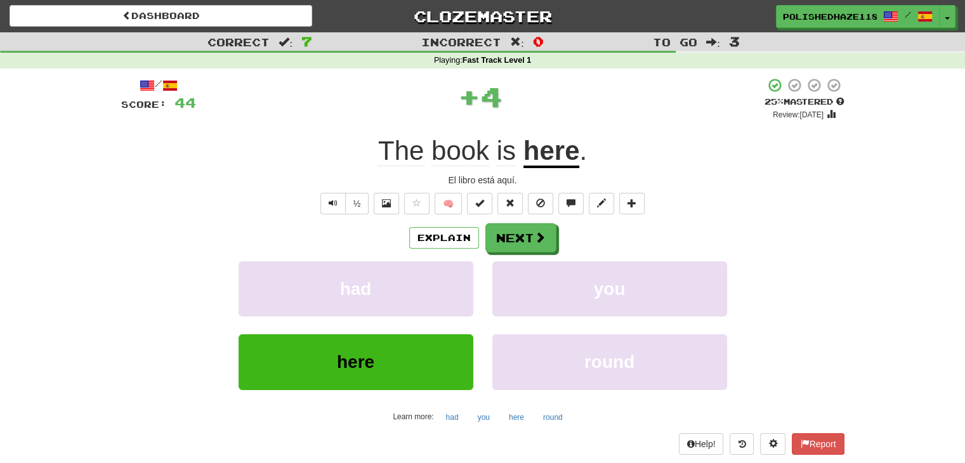
click at [479, 234] on div "Explain Next" at bounding box center [482, 237] width 723 height 29
click at [495, 234] on button "Next" at bounding box center [521, 238] width 71 height 29
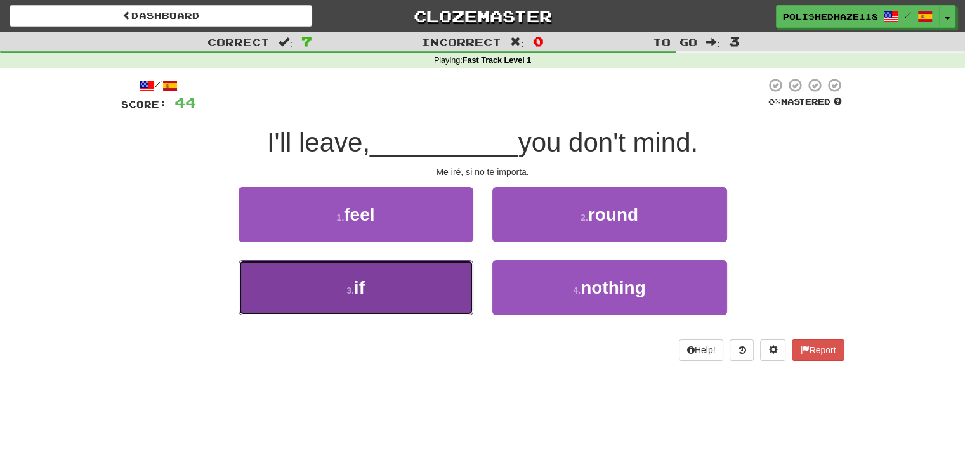
click at [427, 279] on button "3 . if" at bounding box center [356, 287] width 235 height 55
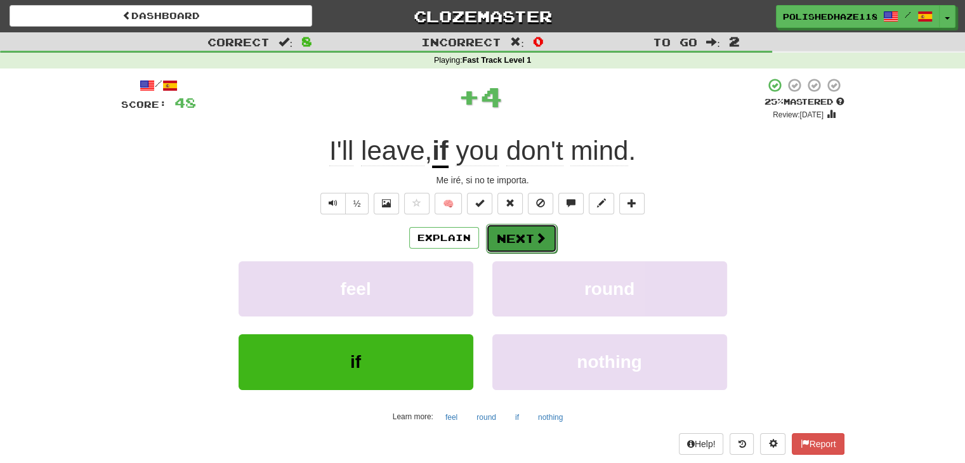
click at [497, 239] on button "Next" at bounding box center [521, 238] width 71 height 29
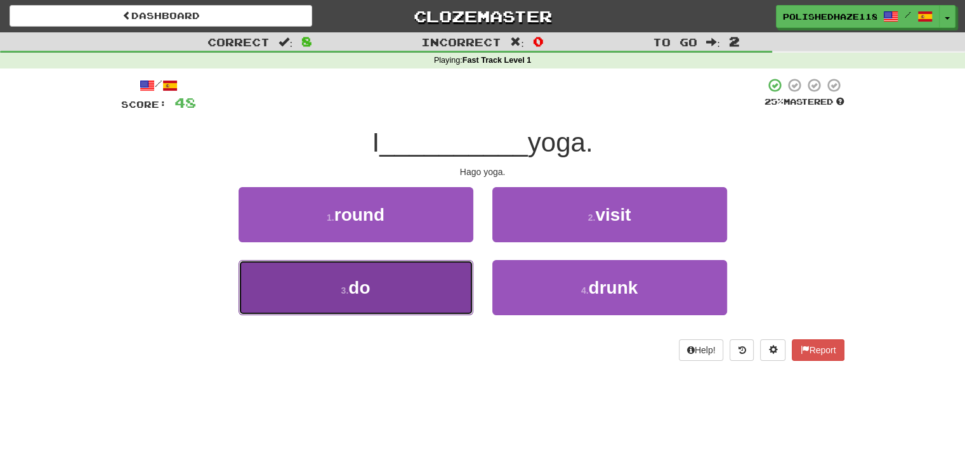
click at [341, 292] on small "3 ." at bounding box center [345, 291] width 8 height 10
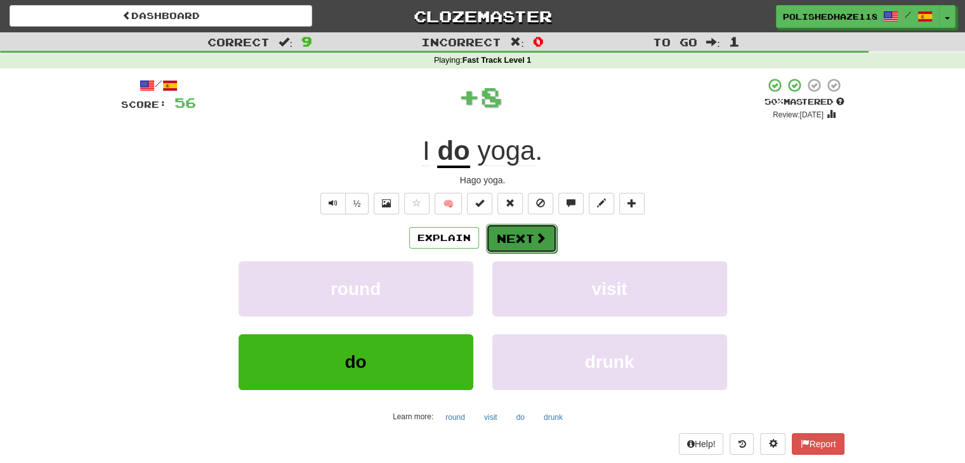
click at [495, 235] on button "Next" at bounding box center [521, 238] width 71 height 29
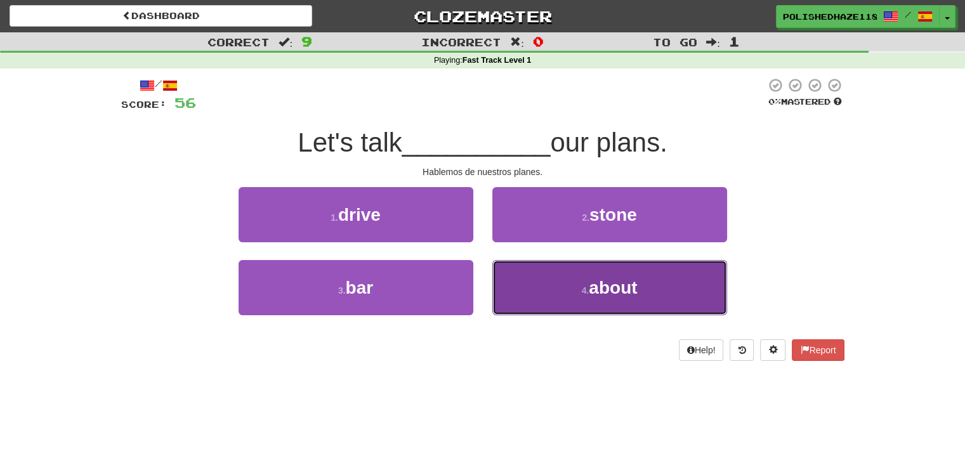
click at [604, 285] on span "about" at bounding box center [613, 288] width 48 height 20
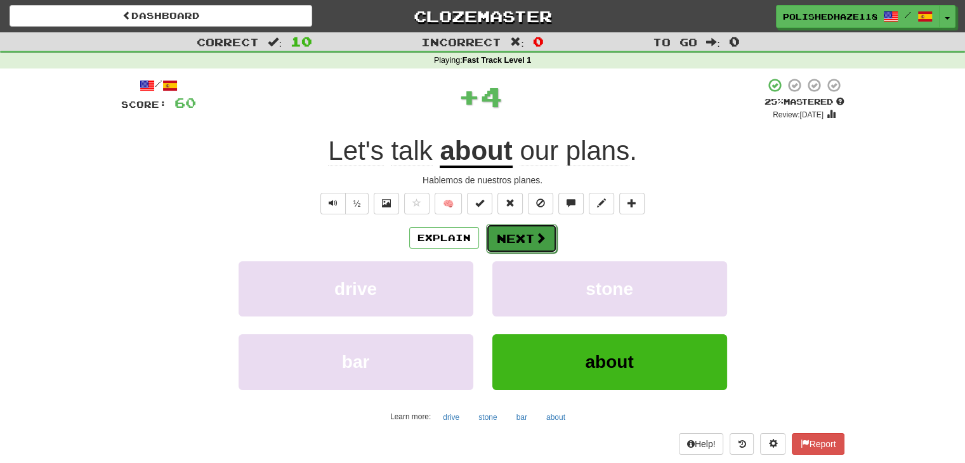
click at [541, 244] on span at bounding box center [540, 237] width 11 height 11
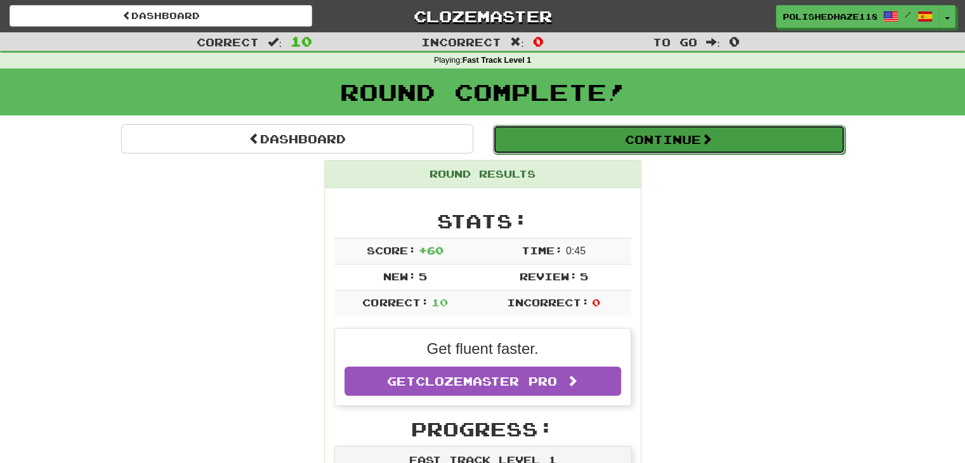
click at [546, 148] on button "Continue" at bounding box center [669, 139] width 352 height 29
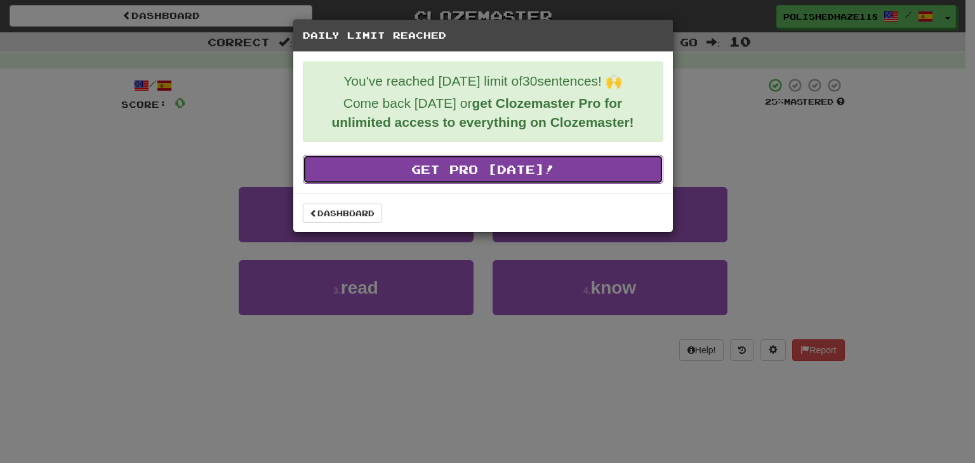
click at [432, 178] on link "Get Pro Today!" at bounding box center [483, 169] width 360 height 29
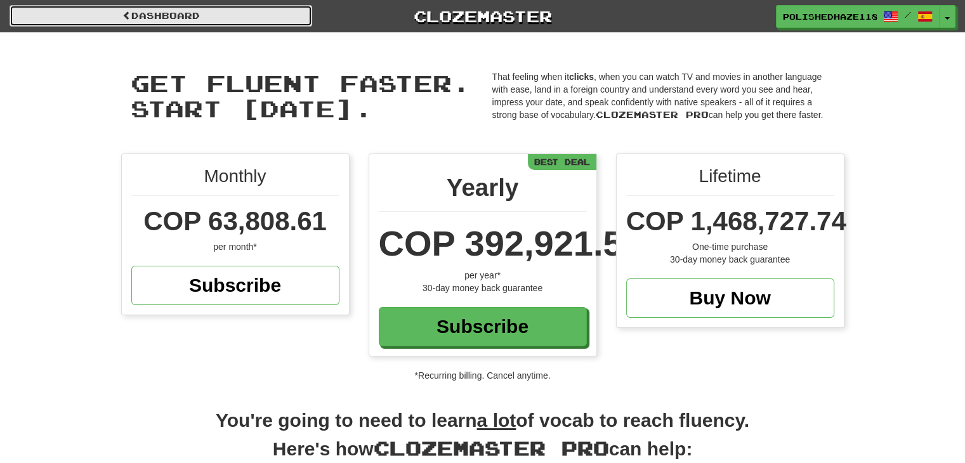
click at [152, 16] on link "Dashboard" at bounding box center [161, 16] width 303 height 22
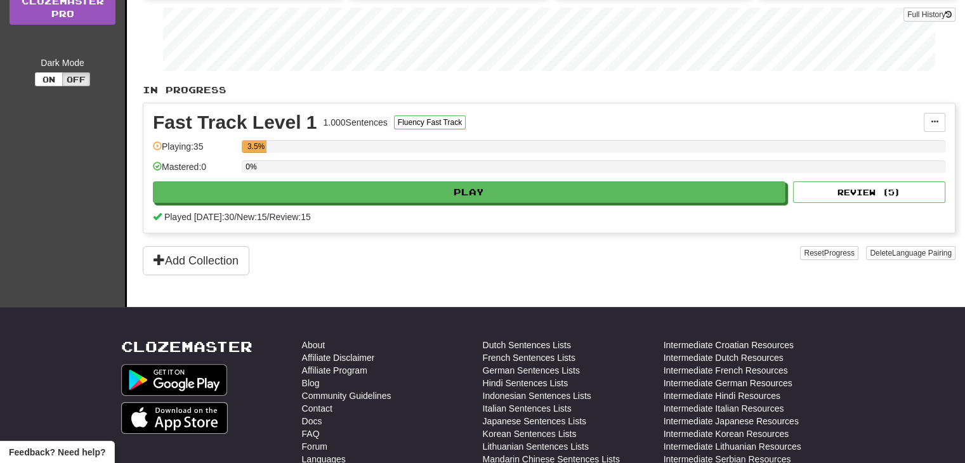
scroll to position [190, 0]
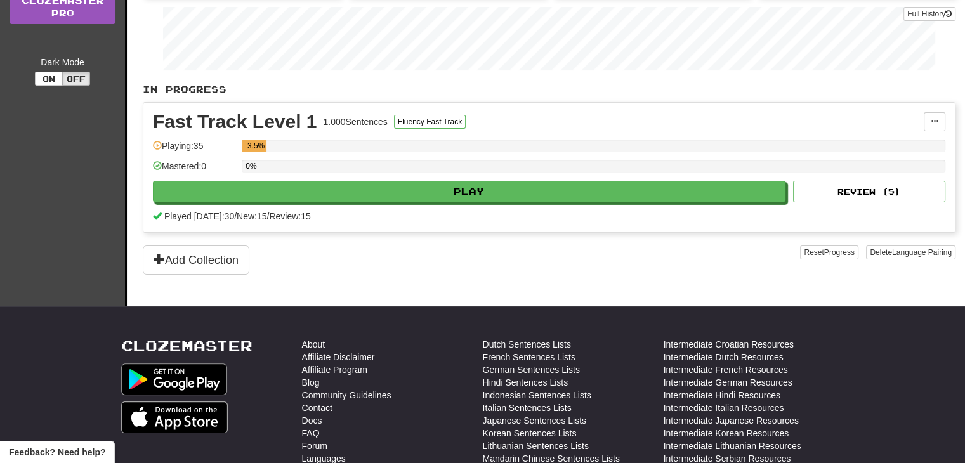
click at [268, 171] on div "0%" at bounding box center [594, 170] width 704 height 21
